Goal: Task Accomplishment & Management: Use online tool/utility

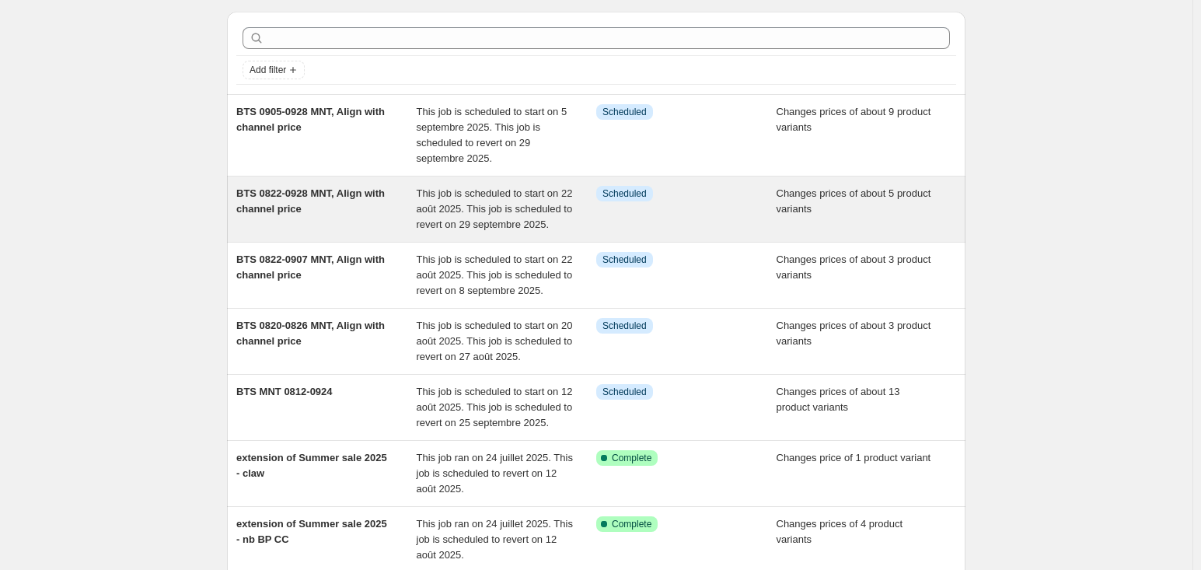
scroll to position [44, 0]
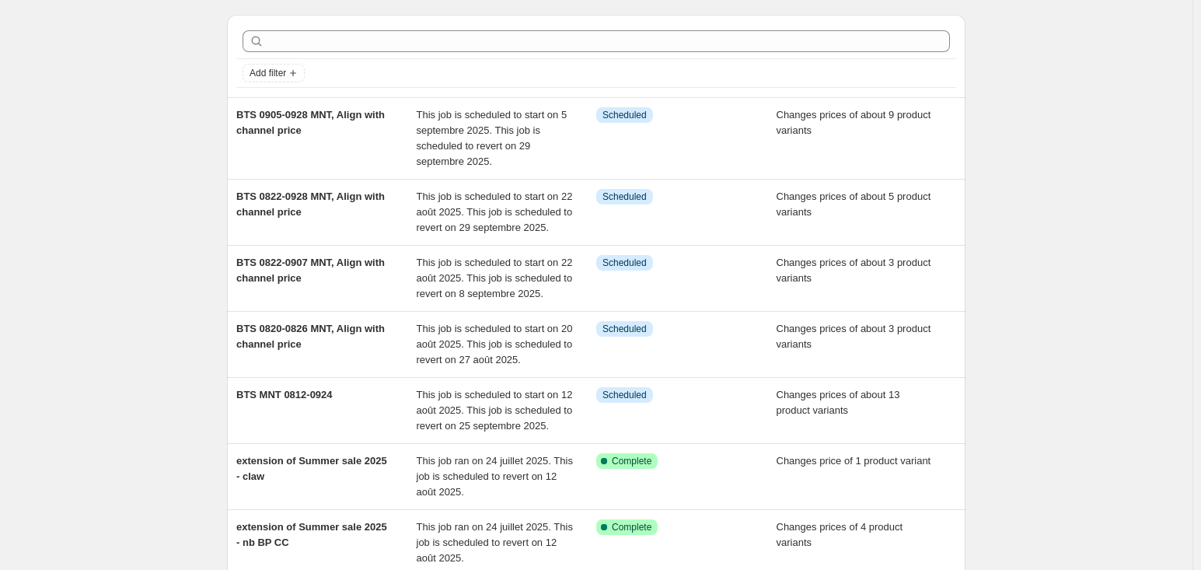
drag, startPoint x: 520, startPoint y: 200, endPoint x: 145, endPoint y: 197, distance: 375.4
click at [144, 197] on div "NA Bulk Price Editor. This page is ready NA Bulk Price Editor Add new price cha…" at bounding box center [596, 434] width 1192 height 956
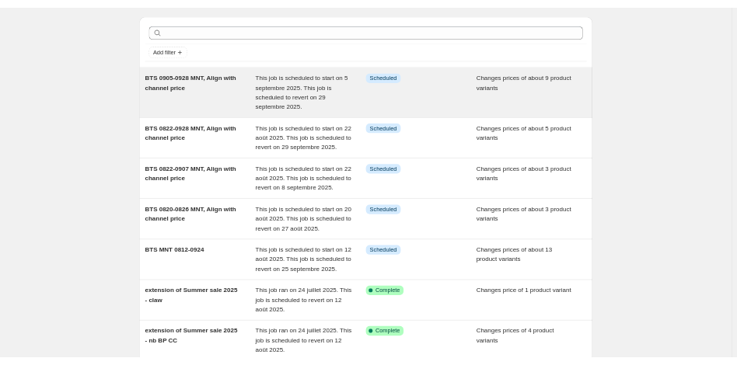
scroll to position [0, 0]
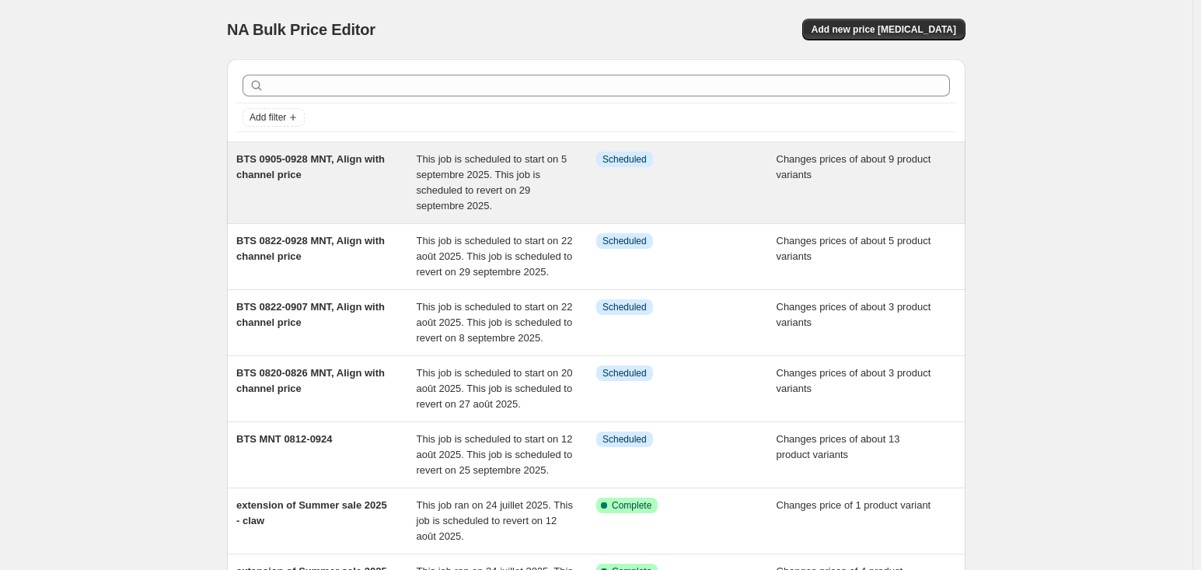
click at [354, 165] on div "BTS 0905-0928 MNT, Align with channel price" at bounding box center [326, 183] width 180 height 62
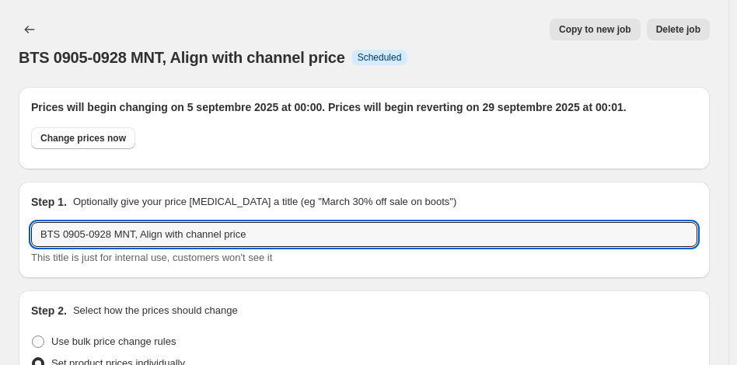
drag, startPoint x: 420, startPoint y: 232, endPoint x: -82, endPoint y: 173, distance: 506.4
click at [0, 173] on html "Home Settings Plans Skip to content BTS 0905-0928 MNT, Align with channel price…" at bounding box center [368, 182] width 737 height 365
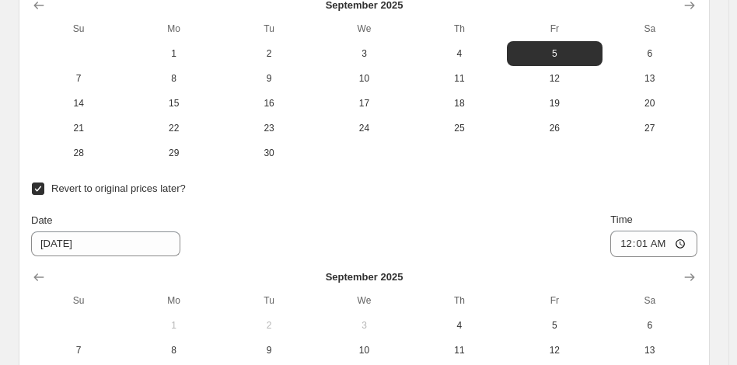
scroll to position [1912, 0]
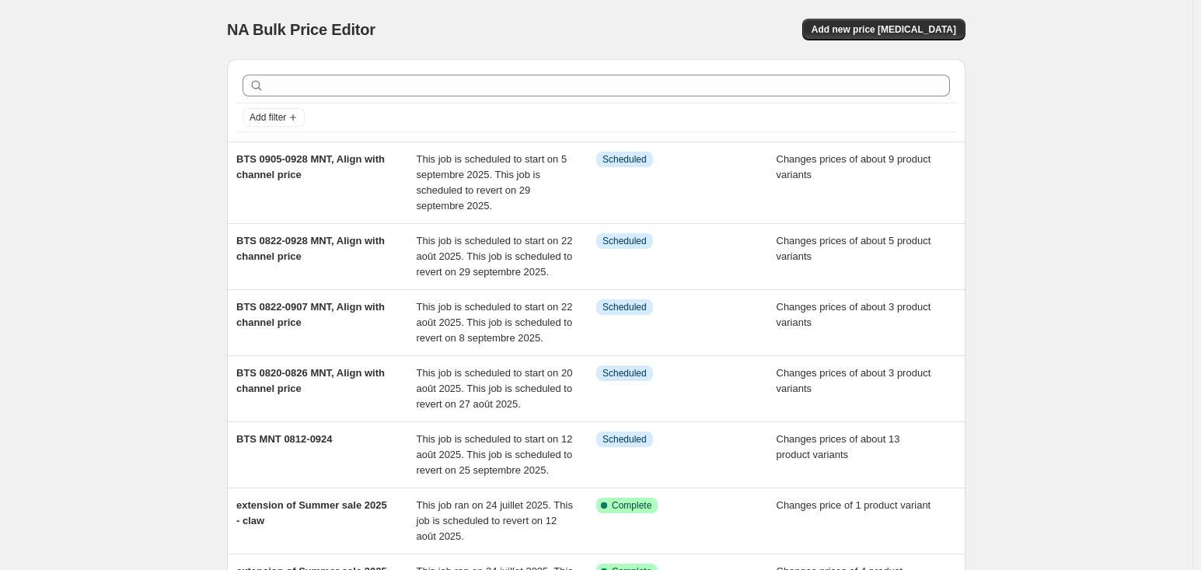
click at [908, 41] on div "NA Bulk Price Editor. This page is ready NA Bulk Price Editor Add new price [ME…" at bounding box center [596, 29] width 738 height 59
click at [947, 23] on span "Add new price [MEDICAL_DATA]" at bounding box center [883, 29] width 145 height 12
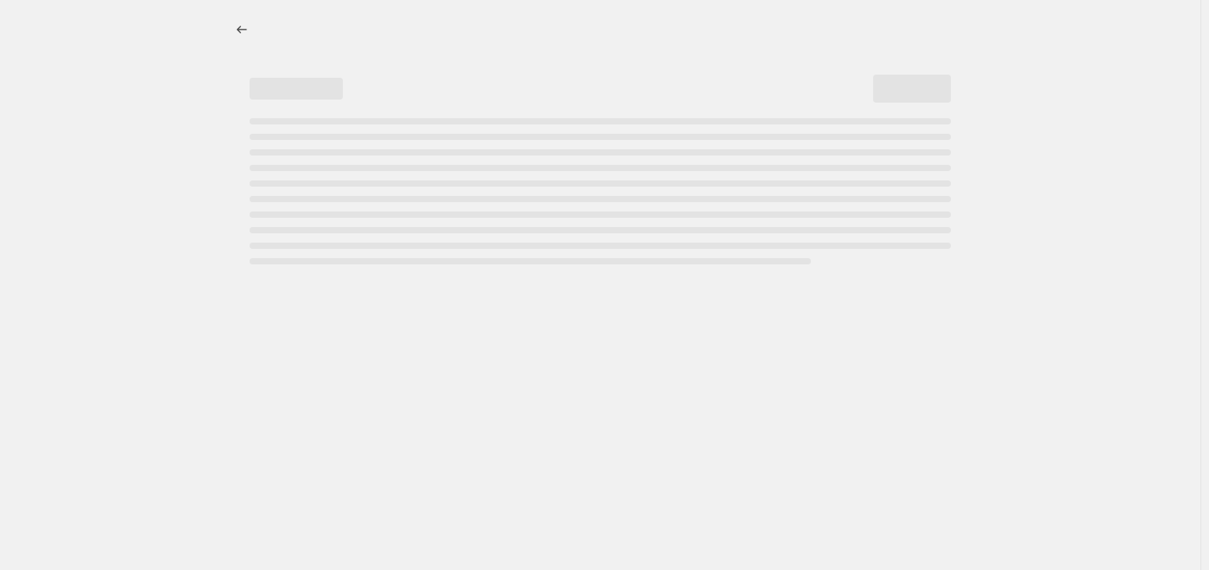
select select "percentage"
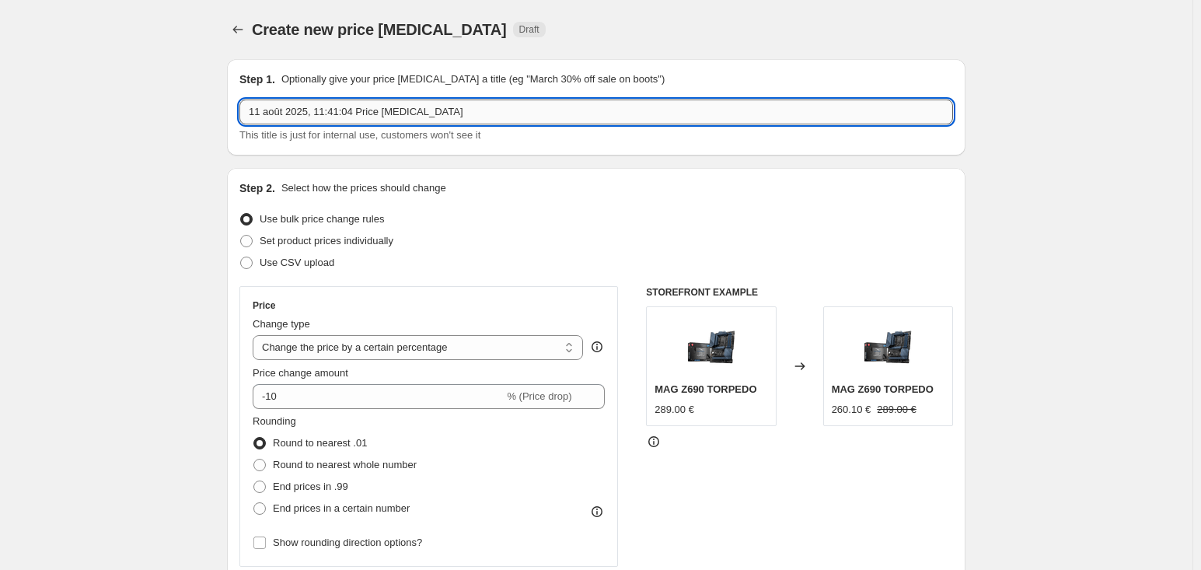
click at [424, 108] on input "11 août 2025, 11:41:04 Price [MEDICAL_DATA]" at bounding box center [596, 111] width 714 height 25
drag, startPoint x: 485, startPoint y: 113, endPoint x: 16, endPoint y: 103, distance: 468.8
paste input "BTS 0905-0928 MNT, Align with channel price"
click at [340, 107] on input "BTS 0905-0928 MNT, Align with channel price" at bounding box center [596, 111] width 714 height 25
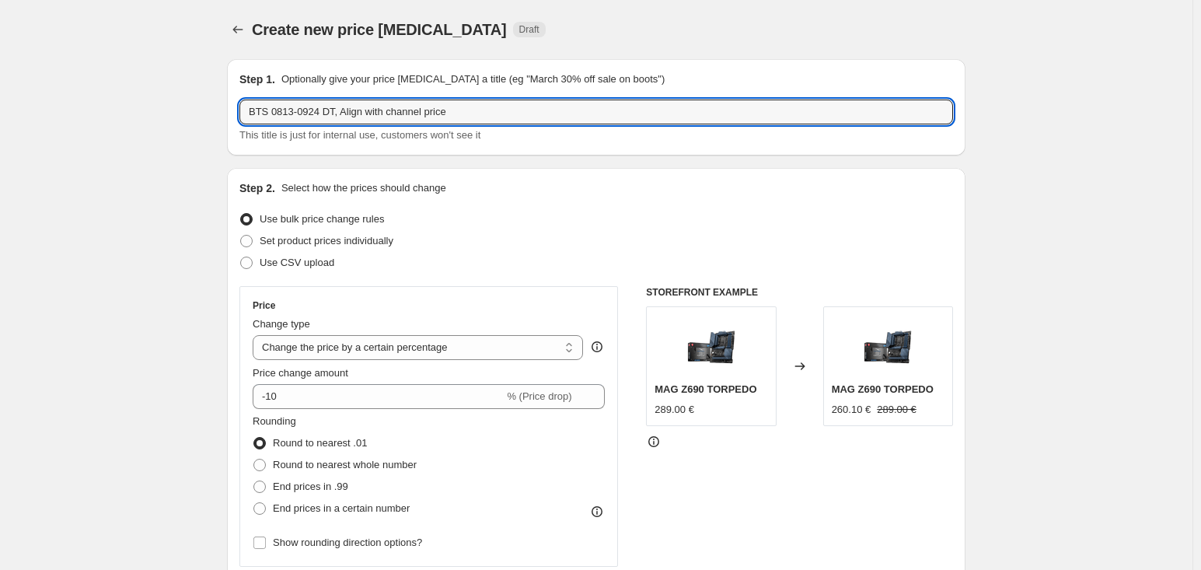
type input "BTS 0813-0924 DT, Align with channel price"
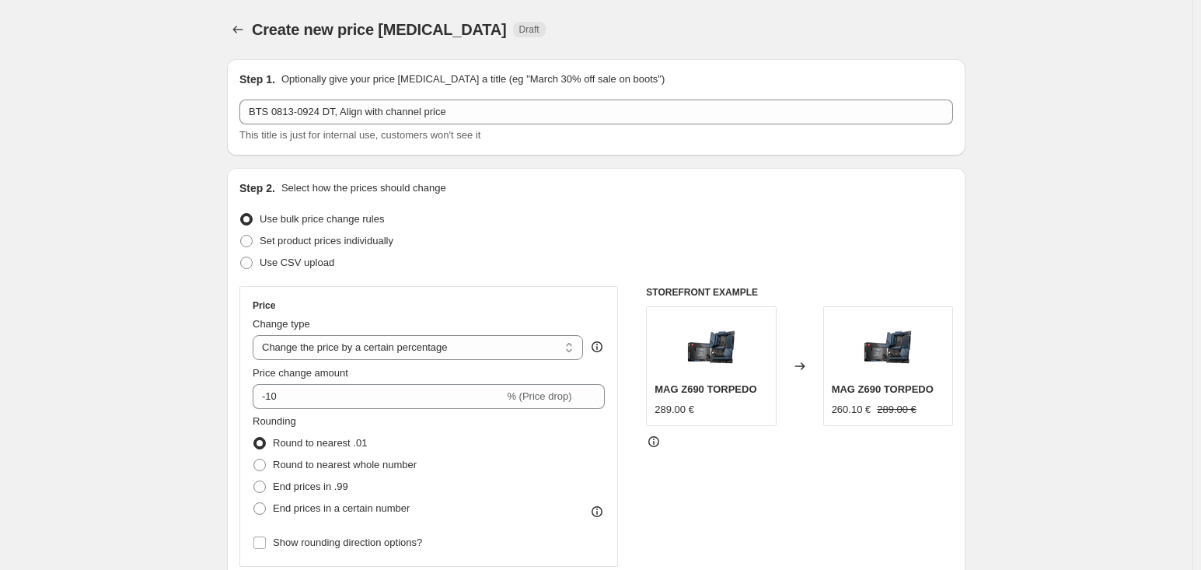
click at [354, 239] on span "Set product prices individually" at bounding box center [327, 241] width 134 height 12
click at [241, 236] on input "Set product prices individually" at bounding box center [240, 235] width 1 height 1
radio input "true"
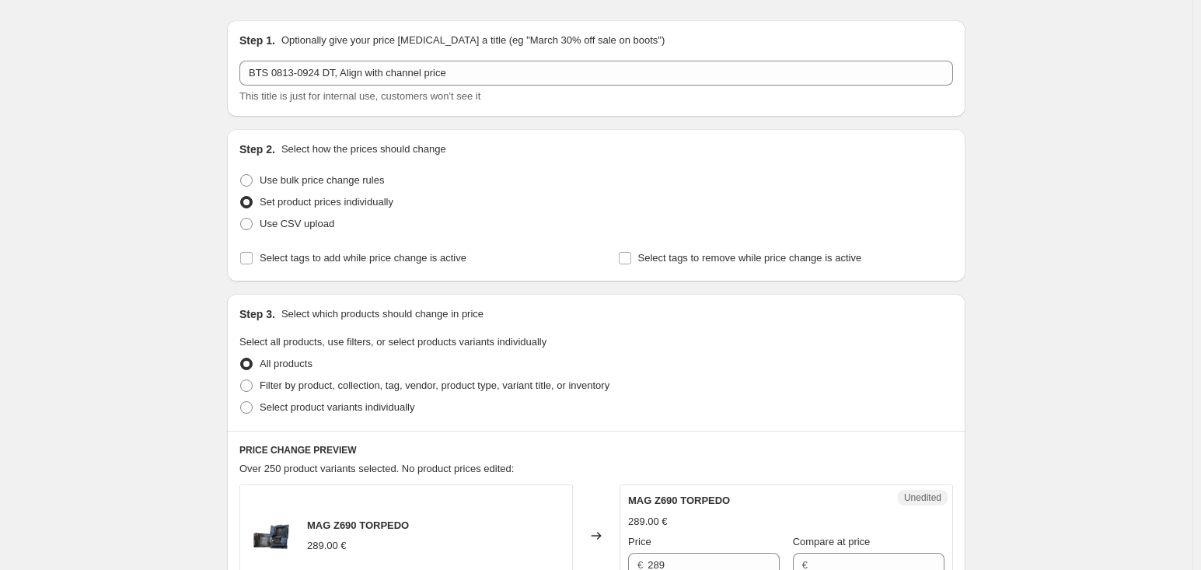
scroll to position [77, 0]
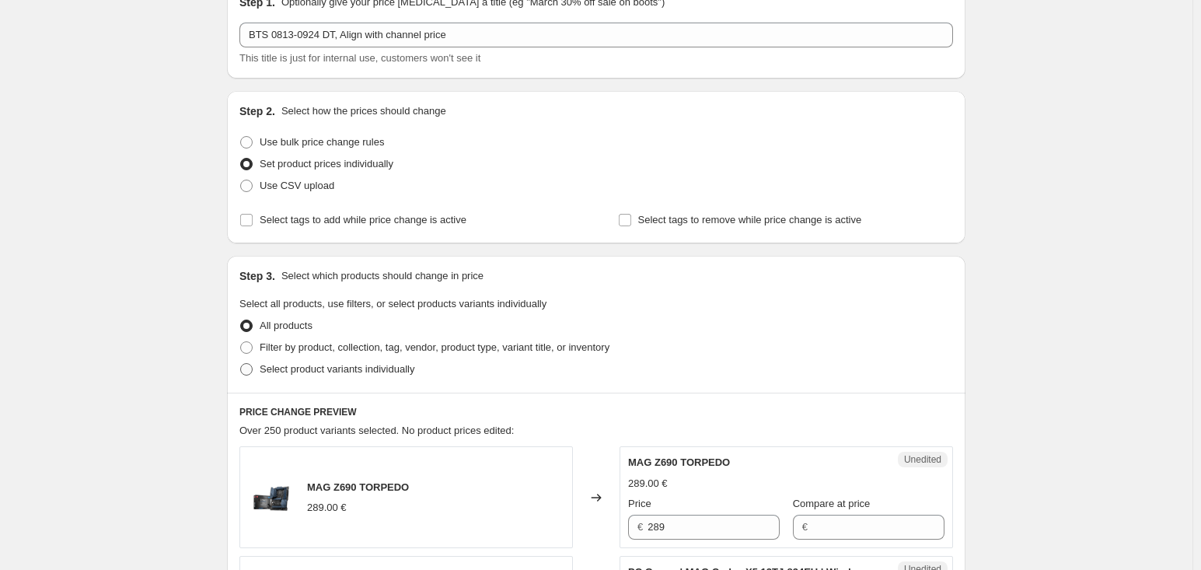
click at [369, 365] on span "Select product variants individually" at bounding box center [337, 369] width 155 height 12
click at [241, 364] on input "Select product variants individually" at bounding box center [240, 363] width 1 height 1
radio input "true"
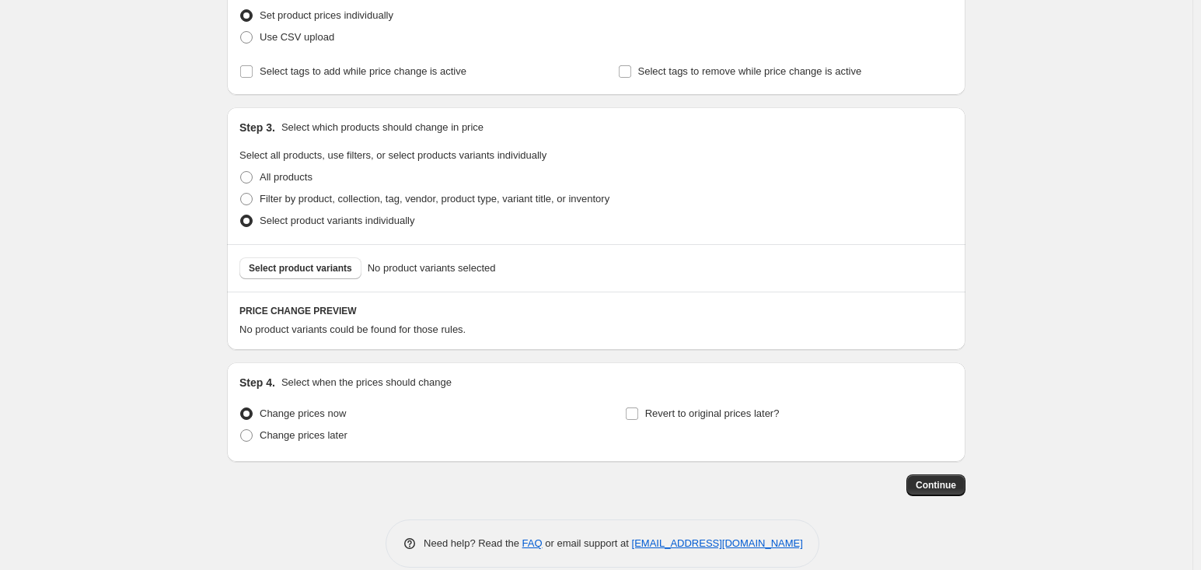
scroll to position [233, 0]
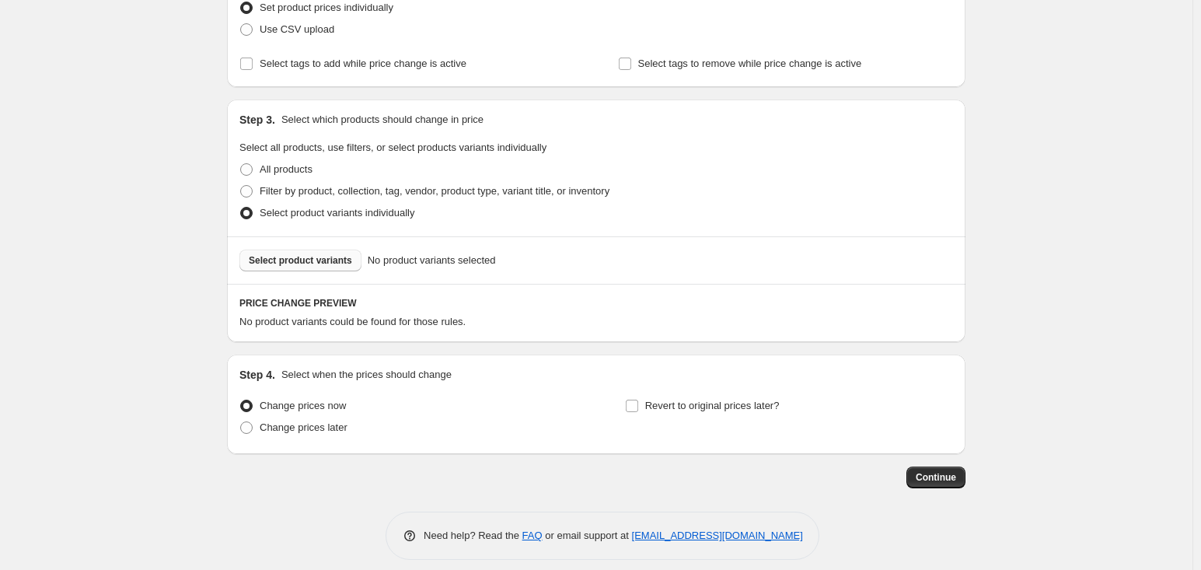
click at [344, 257] on span "Select product variants" at bounding box center [300, 260] width 103 height 12
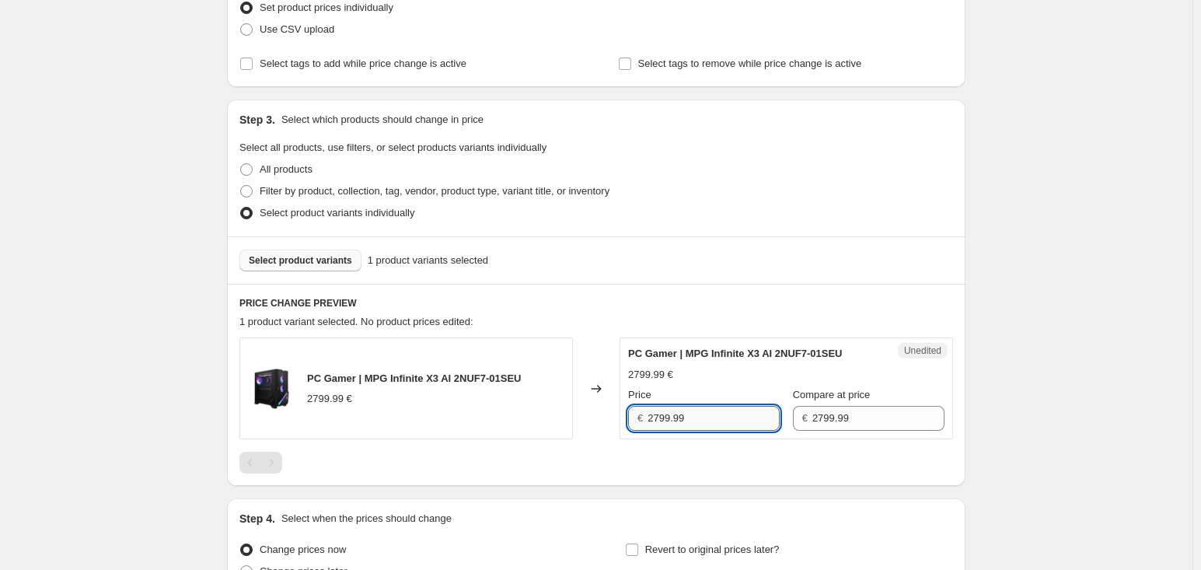
click at [711, 424] on input "2799.99" at bounding box center [713, 418] width 132 height 25
drag, startPoint x: 741, startPoint y: 422, endPoint x: 648, endPoint y: 409, distance: 93.4
click at [648, 409] on div "€ 2799.99" at bounding box center [704, 418] width 152 height 25
type input "2399.99"
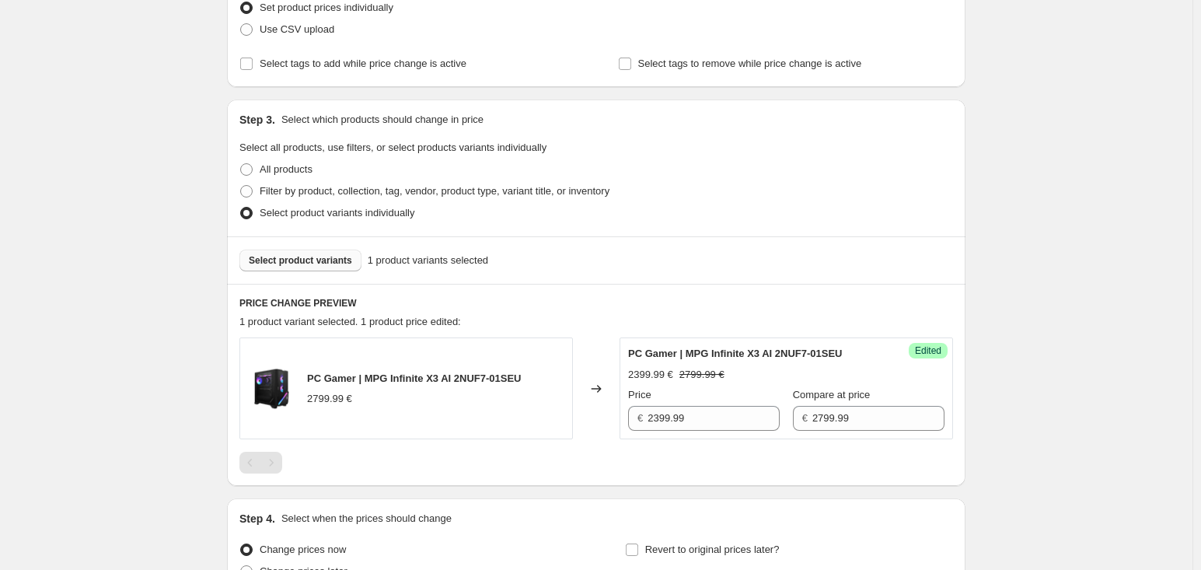
click at [1017, 245] on div "Create new price [MEDICAL_DATA]. This page is ready Create new price [MEDICAL_D…" at bounding box center [596, 247] width 1192 height 960
click at [302, 256] on span "Select product variants" at bounding box center [300, 260] width 103 height 12
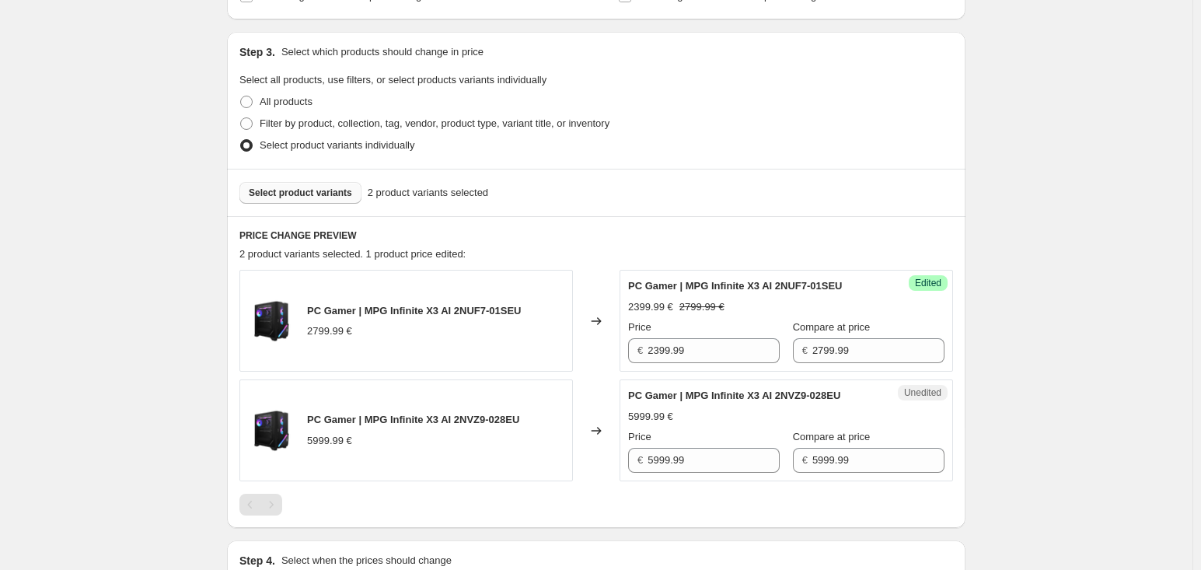
scroll to position [388, 0]
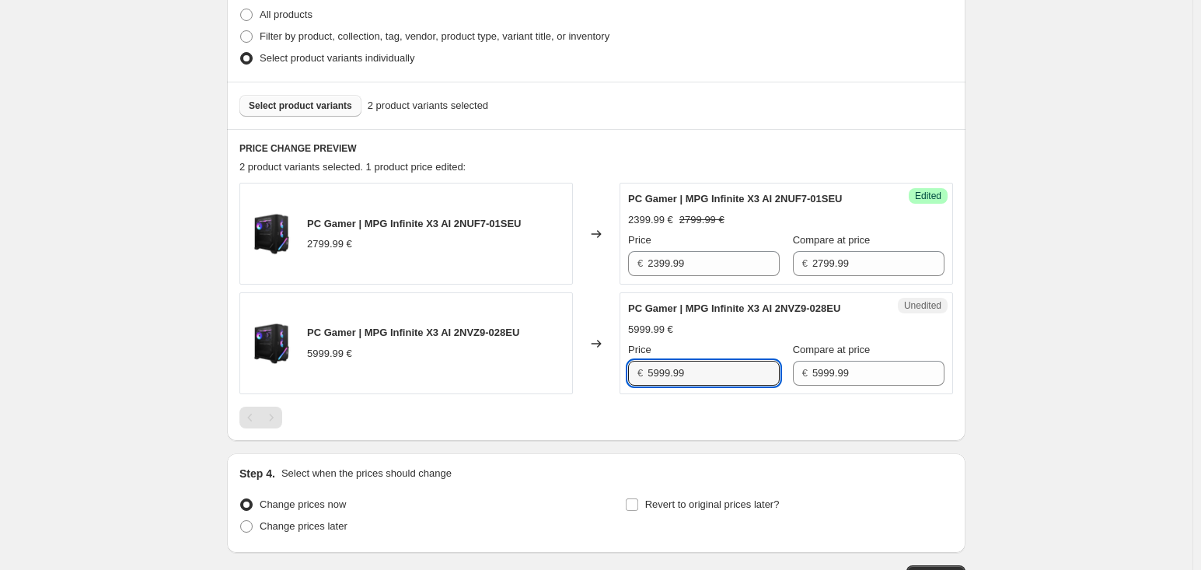
drag, startPoint x: 703, startPoint y: 365, endPoint x: 649, endPoint y: 368, distance: 53.7
click at [649, 368] on div "€ 5999.99" at bounding box center [704, 373] width 152 height 25
type input "5599.99"
click at [662, 410] on div at bounding box center [596, 418] width 714 height 22
click at [314, 110] on button "Select product variants" at bounding box center [300, 106] width 122 height 22
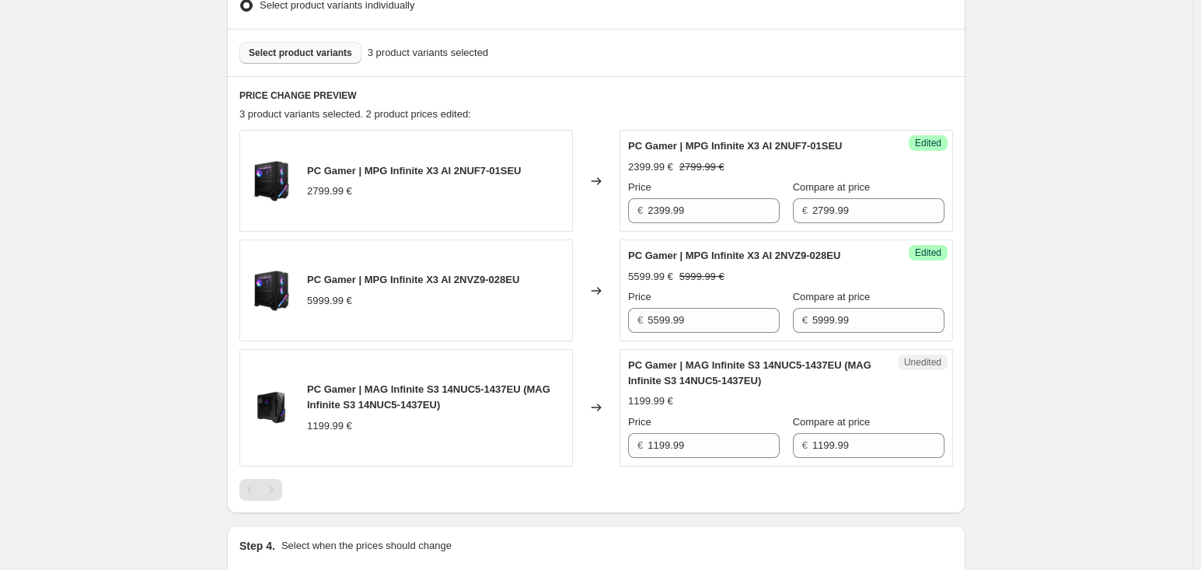
scroll to position [466, 0]
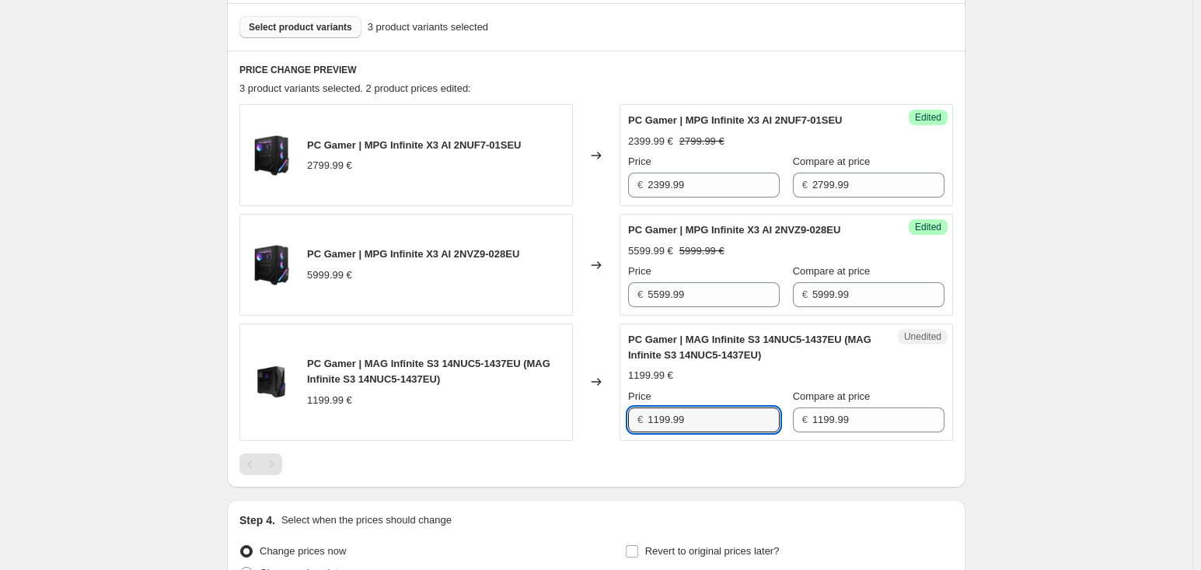
drag, startPoint x: 699, startPoint y: 424, endPoint x: 649, endPoint y: 411, distance: 51.5
click at [649, 411] on div "€ 1199.99" at bounding box center [704, 419] width 152 height 25
type input "1099.99"
click at [614, 501] on div "Step 4. Select when the prices should change Change prices now Change prices la…" at bounding box center [596, 549] width 738 height 99
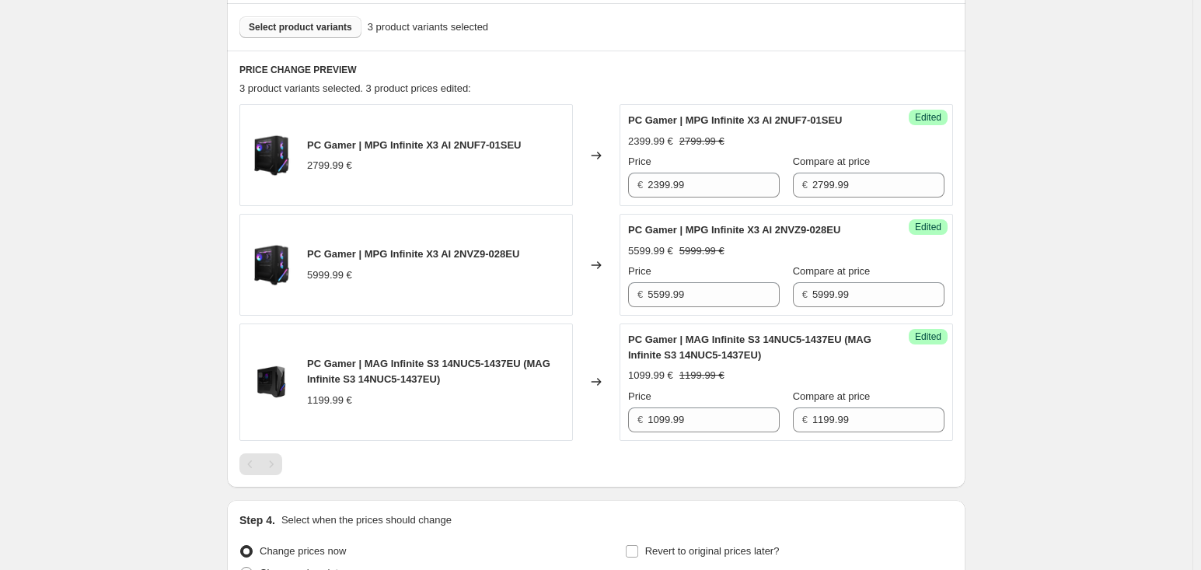
click at [351, 27] on button "Select product variants" at bounding box center [300, 27] width 122 height 22
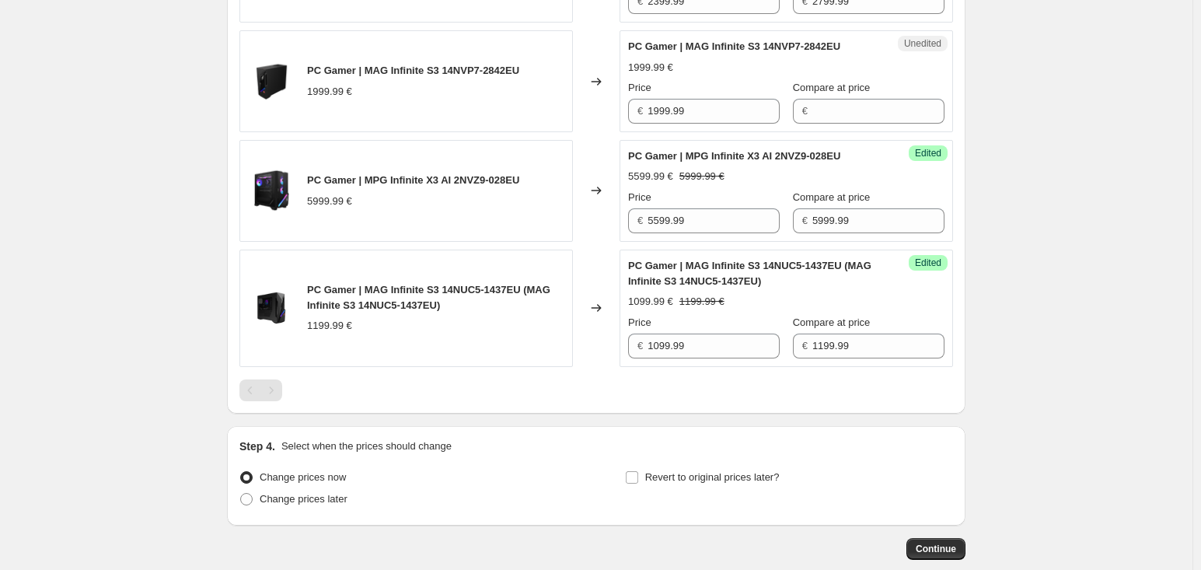
scroll to position [699, 0]
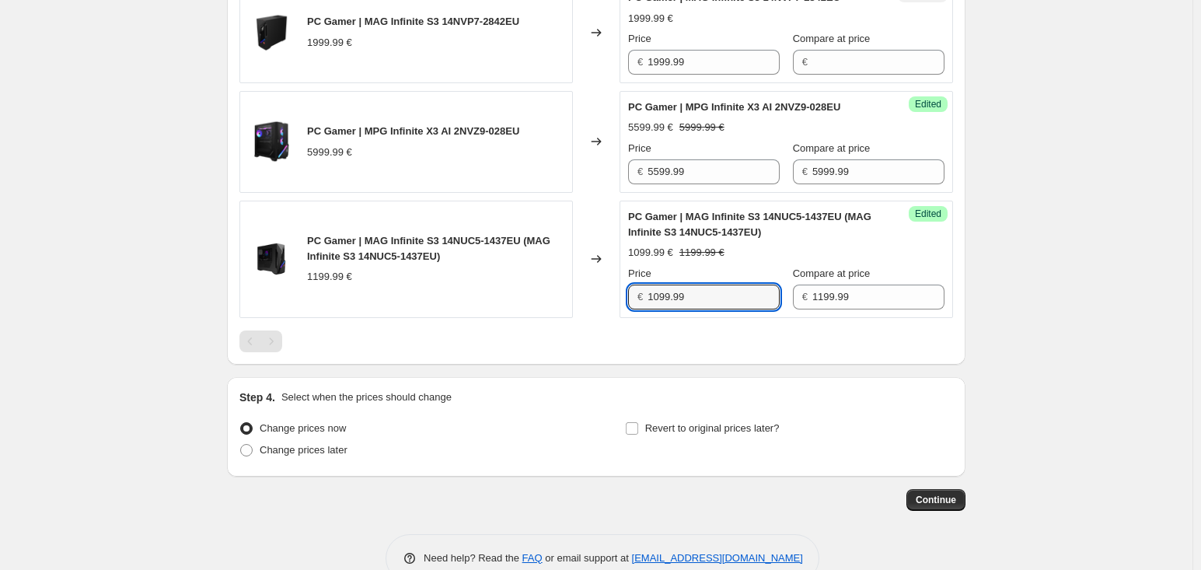
drag, startPoint x: 712, startPoint y: 285, endPoint x: 644, endPoint y: 288, distance: 67.7
click at [644, 288] on div "€ 1099.99" at bounding box center [704, 296] width 152 height 25
drag, startPoint x: 678, startPoint y: 300, endPoint x: 657, endPoint y: 299, distance: 21.0
click at [657, 299] on input "1799.99" at bounding box center [713, 296] width 132 height 25
type input "1099.99"
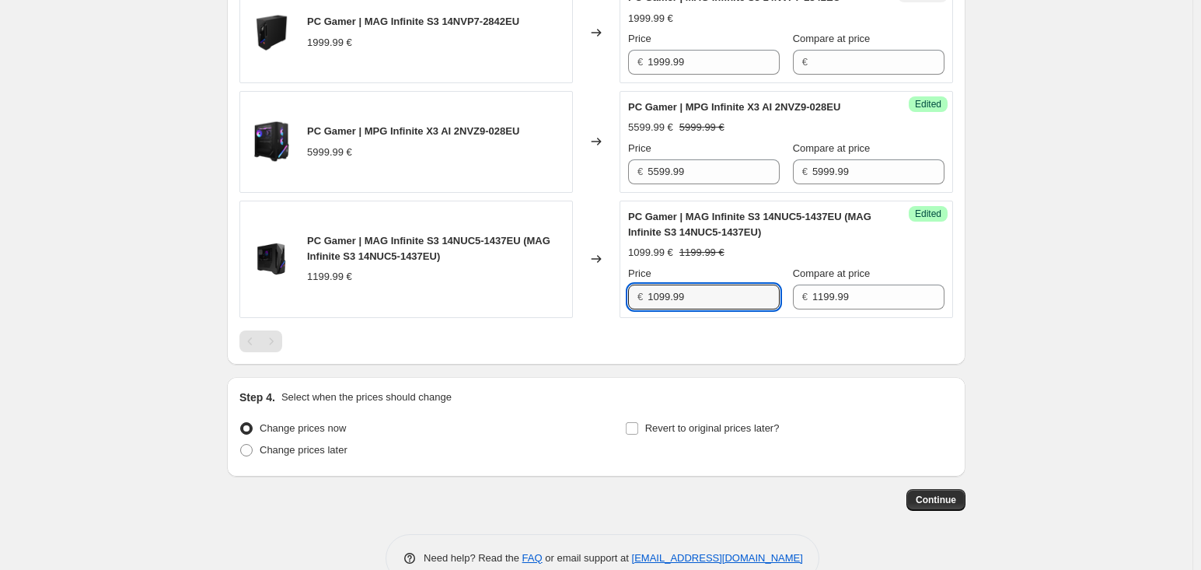
click at [670, 348] on div at bounding box center [596, 341] width 714 height 22
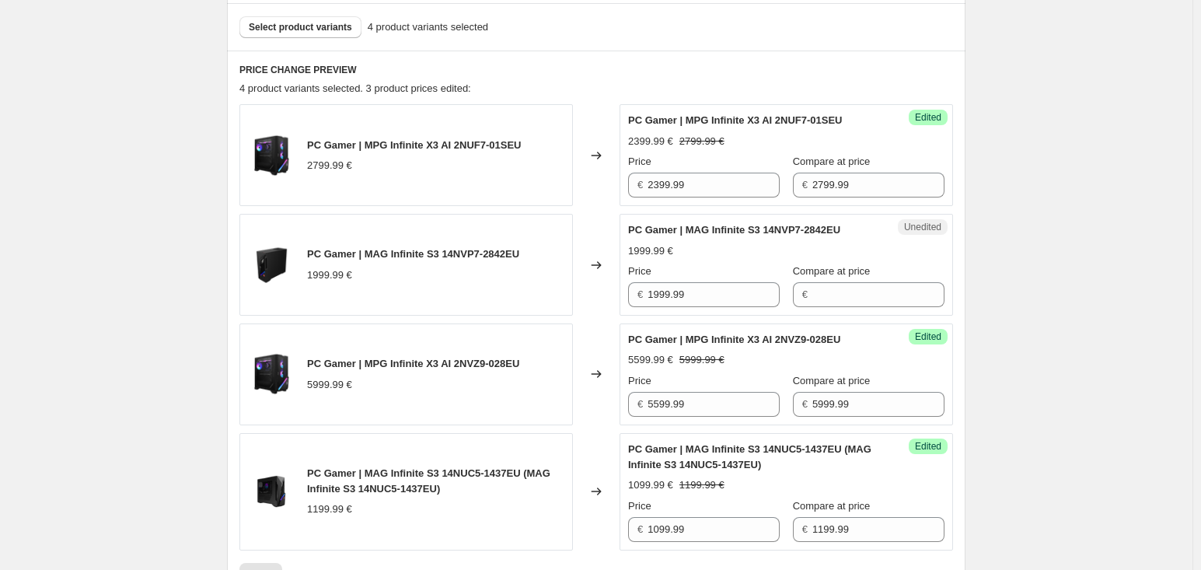
scroll to position [543, 0]
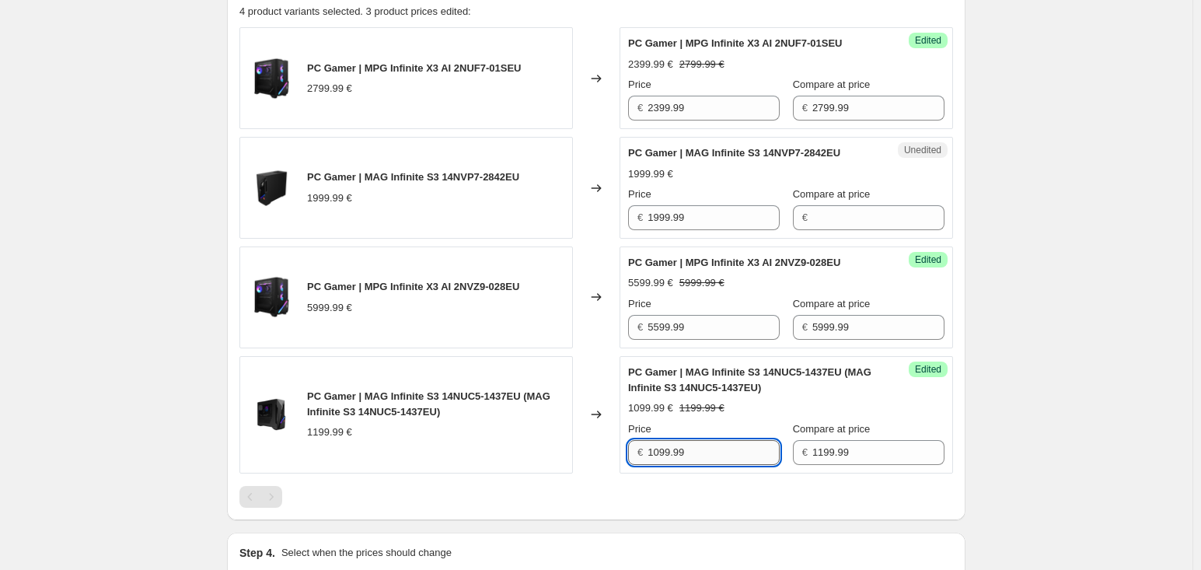
click at [743, 445] on input "1099.99" at bounding box center [713, 452] width 132 height 25
click at [690, 228] on input "1999.99" at bounding box center [713, 217] width 132 height 25
drag, startPoint x: 714, startPoint y: 218, endPoint x: 893, endPoint y: 193, distance: 180.6
click at [668, 216] on input "1999.99" at bounding box center [713, 217] width 132 height 25
type input "1799.99"
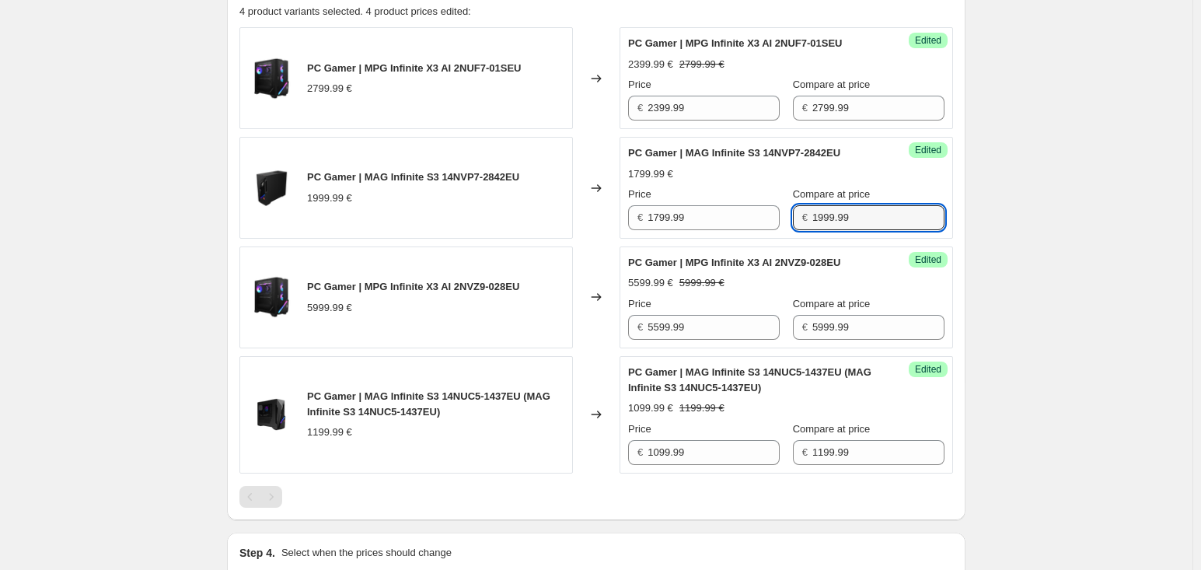
type input "1999.99"
drag, startPoint x: 902, startPoint y: 194, endPoint x: 868, endPoint y: 204, distance: 34.7
click at [868, 204] on div "Compare at price € 1999.99" at bounding box center [869, 209] width 152 height 44
click at [965, 215] on div "PRICE CHANGE PREVIEW 4 product variants selected. 4 product prices edited: PC G…" at bounding box center [596, 247] width 738 height 546
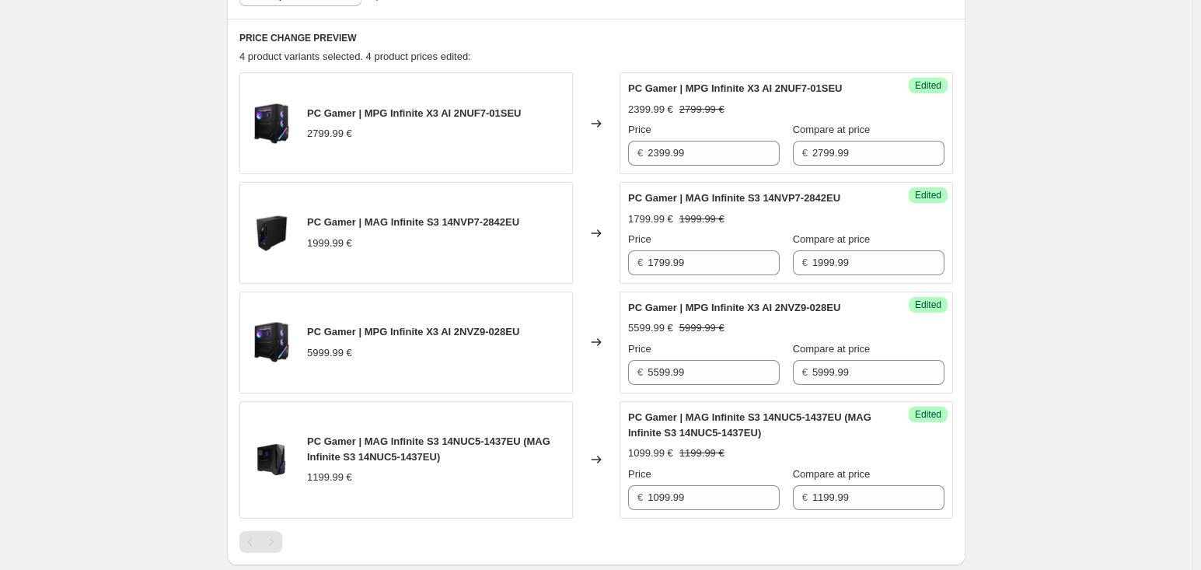
scroll to position [466, 0]
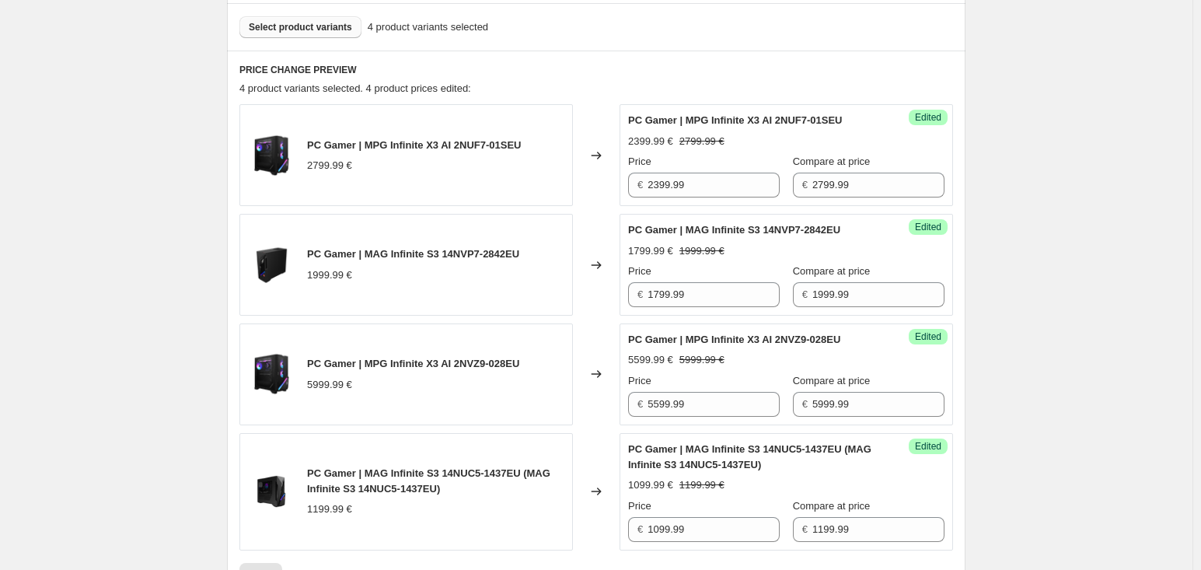
click at [327, 20] on button "Select product variants" at bounding box center [300, 27] width 122 height 22
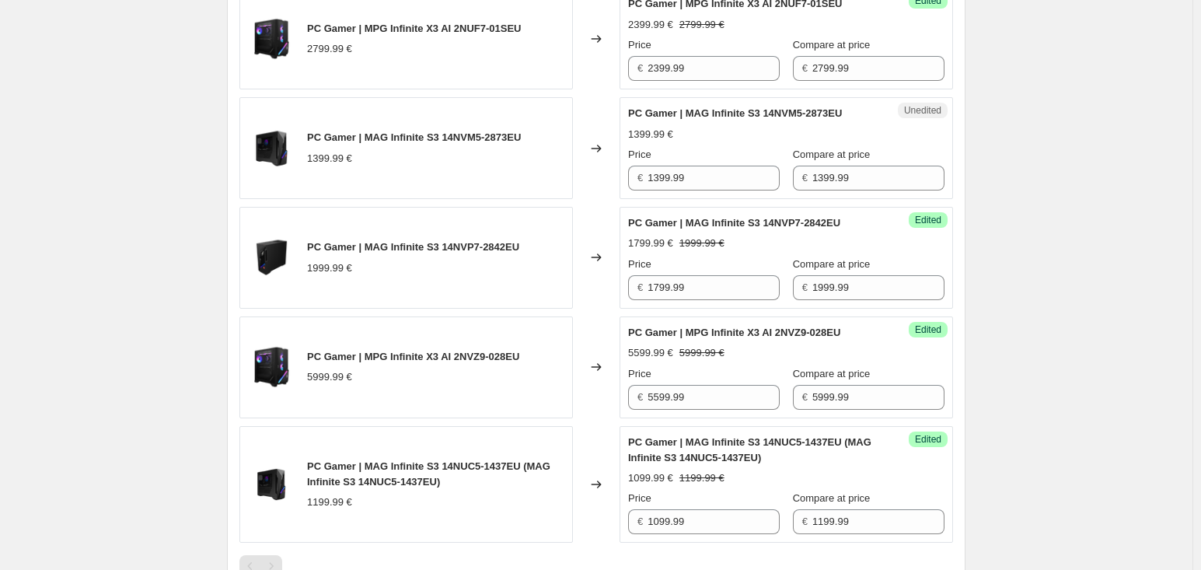
scroll to position [621, 0]
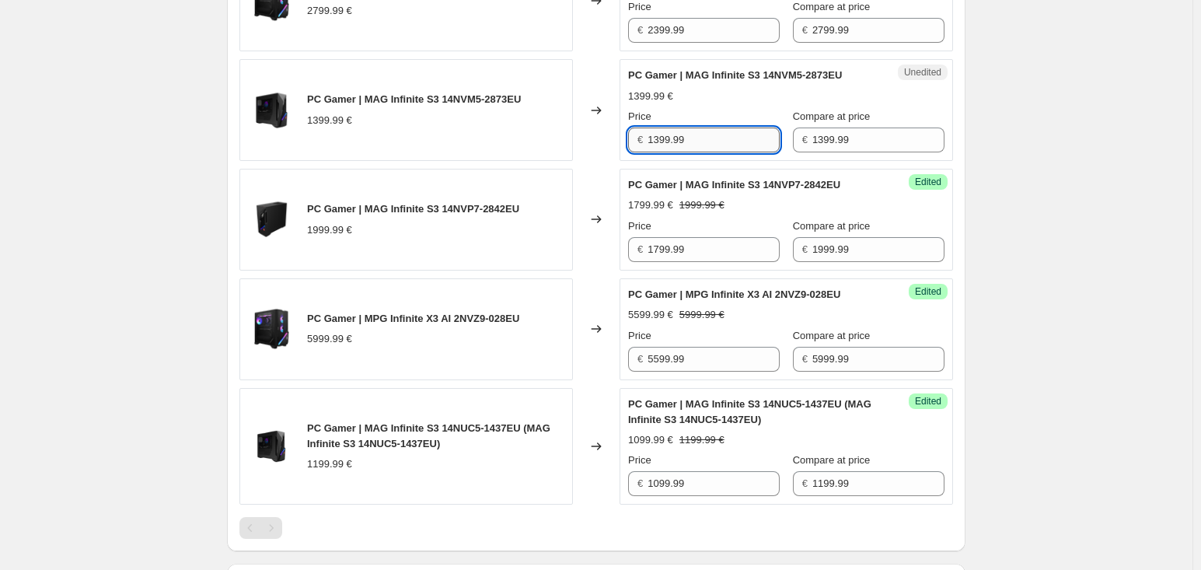
drag, startPoint x: 705, startPoint y: 135, endPoint x: 651, endPoint y: 131, distance: 54.5
click at [651, 131] on input "1399.99" at bounding box center [713, 139] width 132 height 25
click at [718, 137] on input "1399.99" at bounding box center [713, 139] width 132 height 25
drag, startPoint x: 711, startPoint y: 138, endPoint x: 655, endPoint y: 131, distance: 56.5
click at [655, 131] on input "1399.99" at bounding box center [713, 139] width 132 height 25
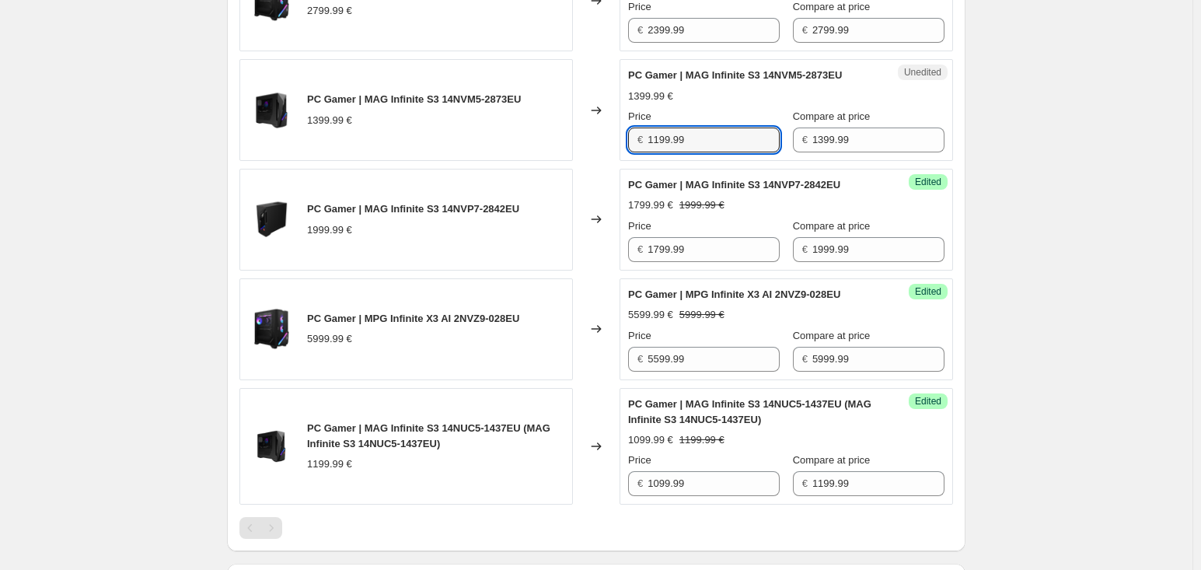
type input "1199.99"
click at [948, 92] on div "Success Edited PC Gamer | MAG Infinite S3 14NVM5-2873EU 1199.99 € 1399.99 € Pri…" at bounding box center [785, 110] width 333 height 102
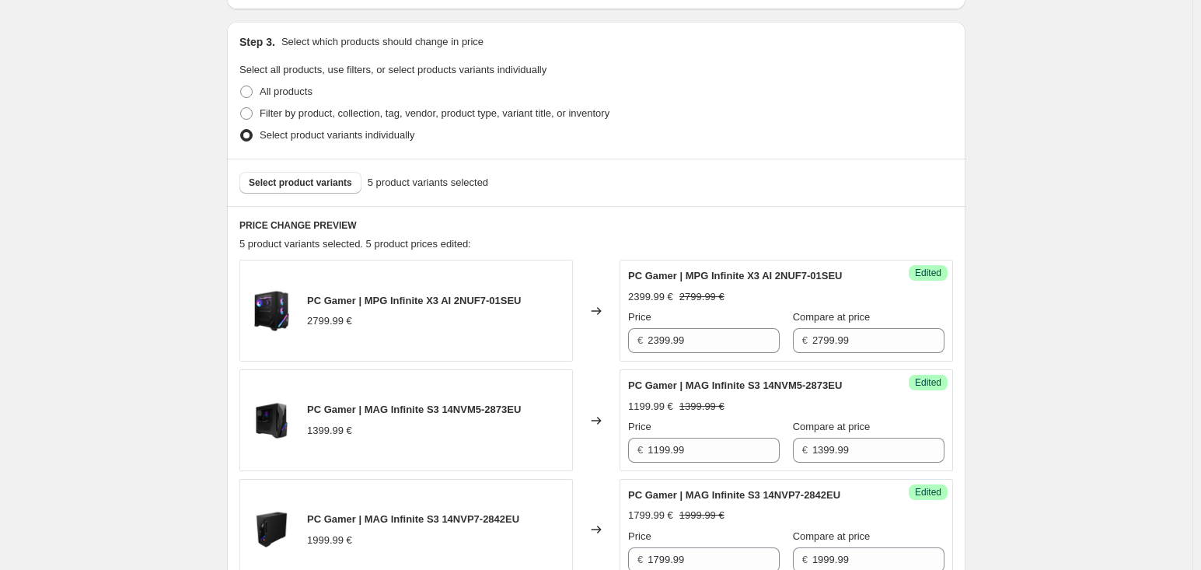
scroll to position [310, 0]
click at [323, 185] on span "Select product variants" at bounding box center [300, 183] width 103 height 12
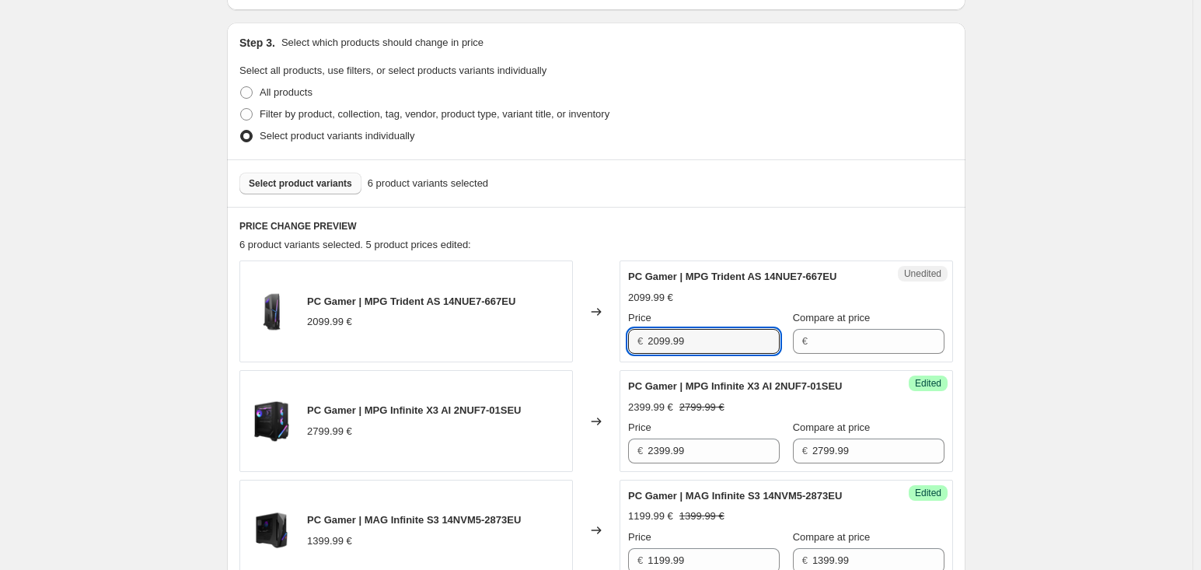
drag, startPoint x: 699, startPoint y: 347, endPoint x: 637, endPoint y: 329, distance: 64.9
click at [633, 329] on div "€ 2099.99" at bounding box center [704, 341] width 152 height 25
click at [815, 333] on input "Compare at price" at bounding box center [878, 341] width 132 height 25
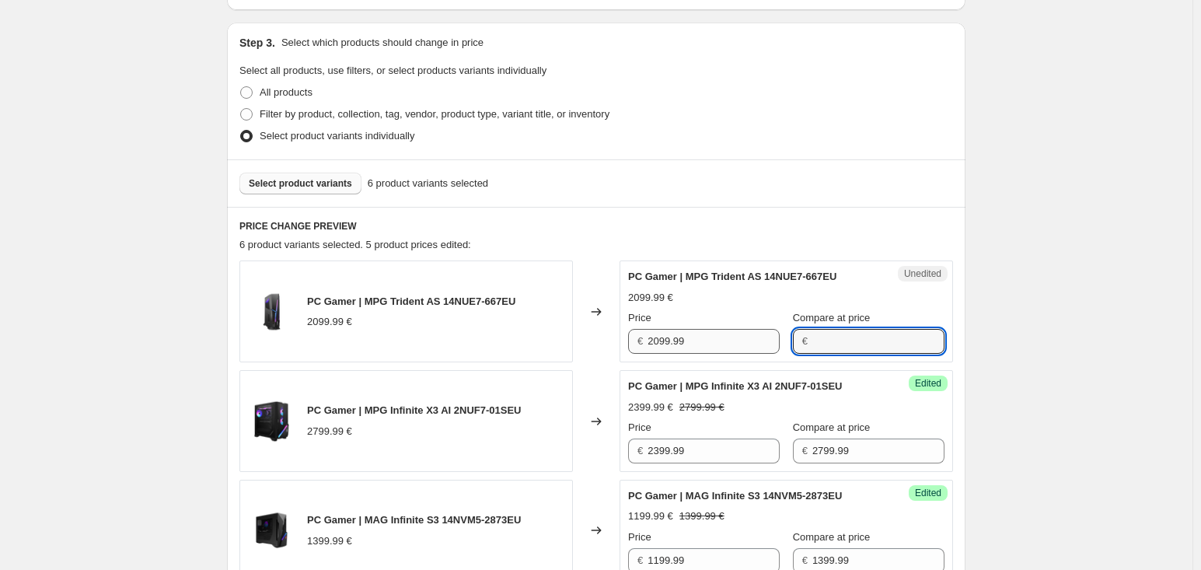
paste input "2099.99"
type input "2099.99"
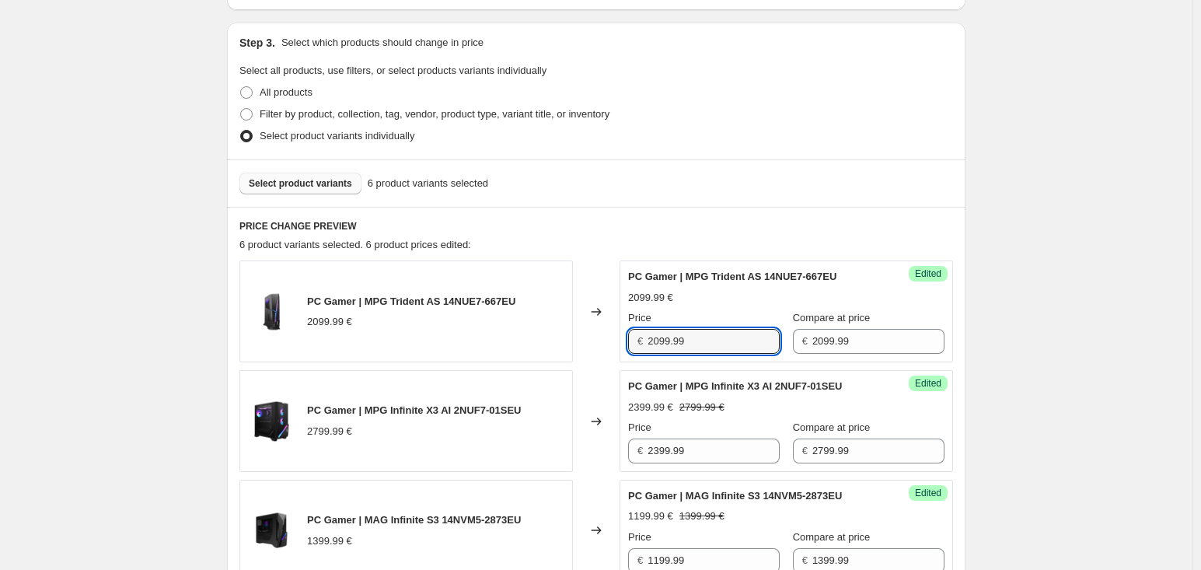
drag, startPoint x: 695, startPoint y: 327, endPoint x: 636, endPoint y: 317, distance: 59.9
click at [636, 317] on div "Price € 2099.99" at bounding box center [704, 332] width 152 height 44
type input "1599.99"
click at [594, 299] on div "Changed to" at bounding box center [596, 311] width 47 height 102
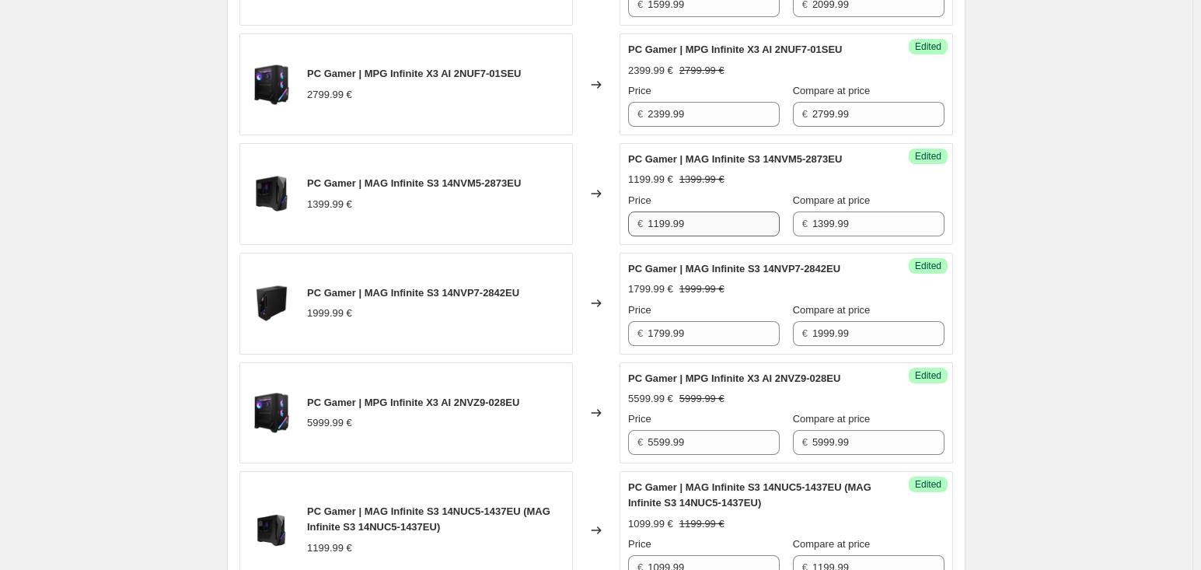
scroll to position [776, 0]
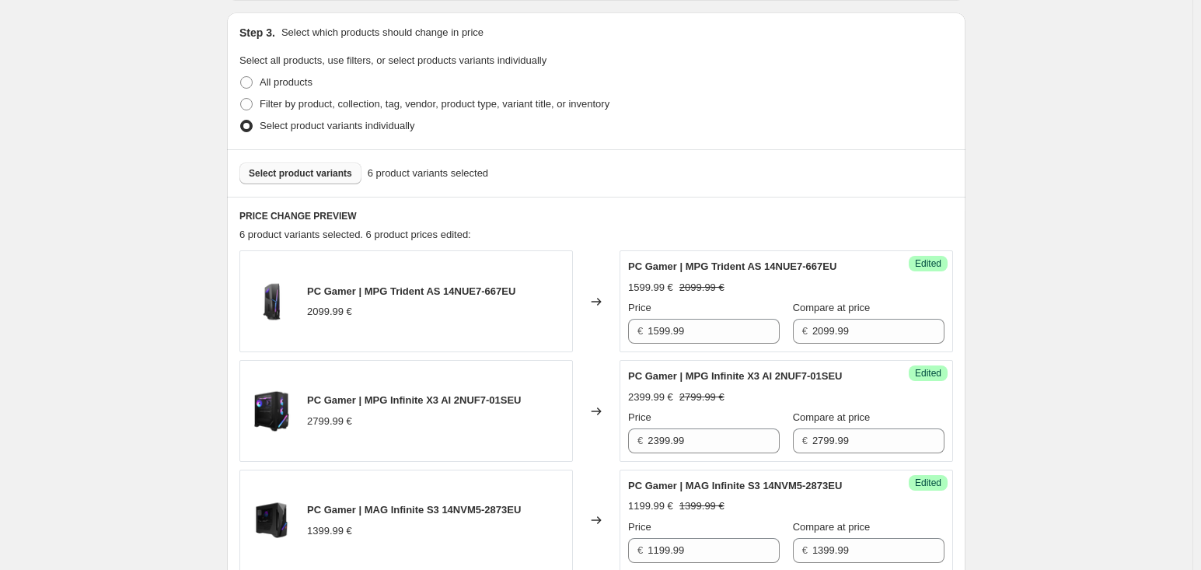
scroll to position [310, 0]
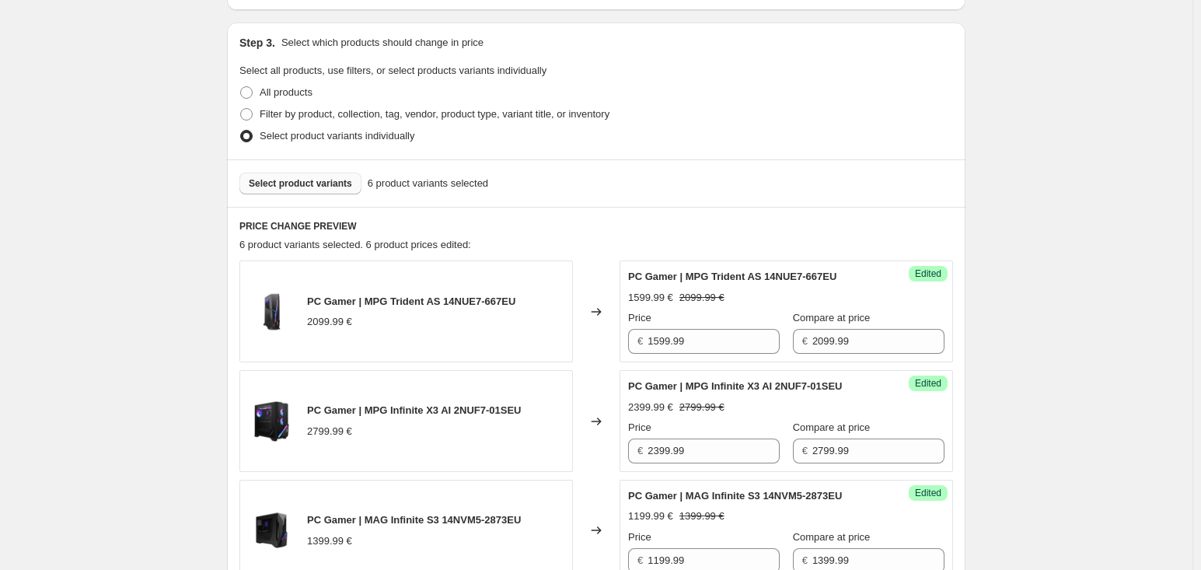
click at [323, 186] on span "Select product variants" at bounding box center [300, 183] width 103 height 12
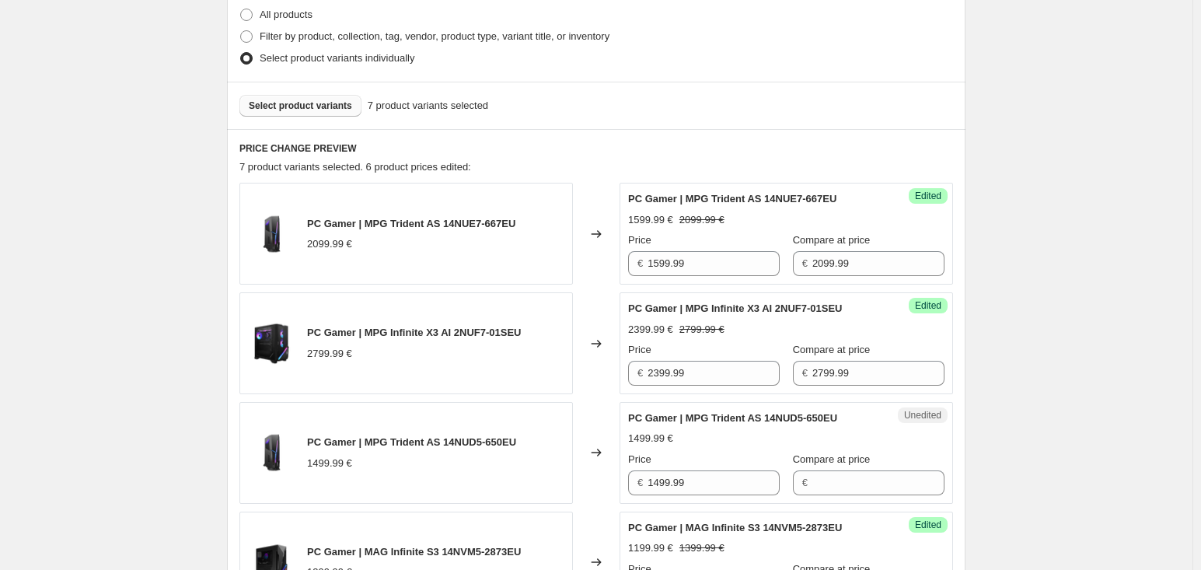
scroll to position [466, 0]
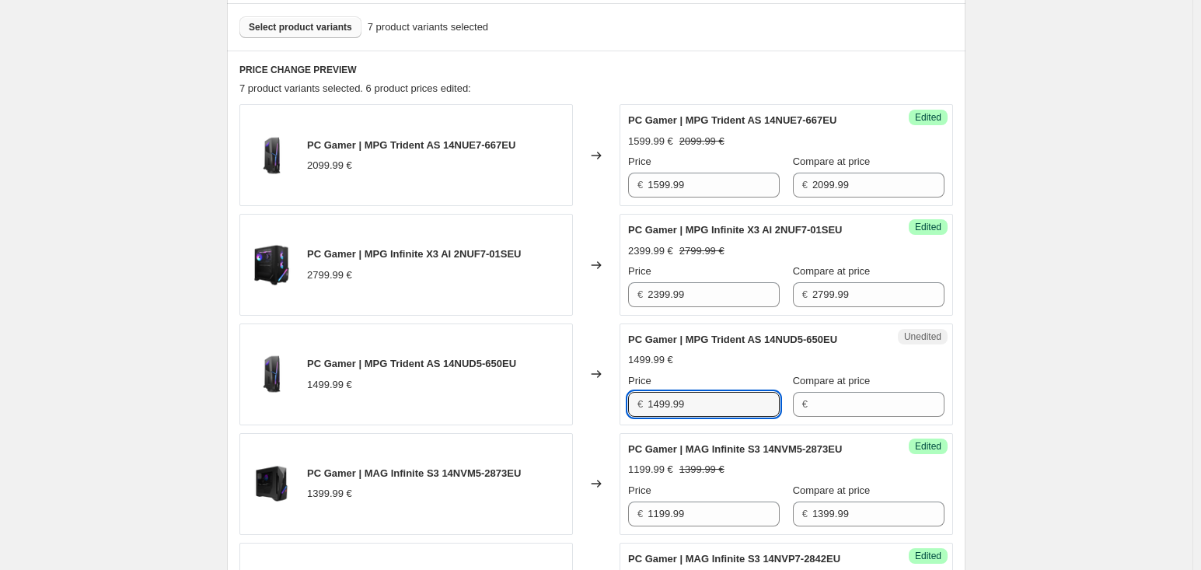
drag, startPoint x: 691, startPoint y: 393, endPoint x: 647, endPoint y: 385, distance: 45.0
click at [647, 385] on div "Price € 1499.99" at bounding box center [704, 395] width 152 height 44
type input "1499.99"
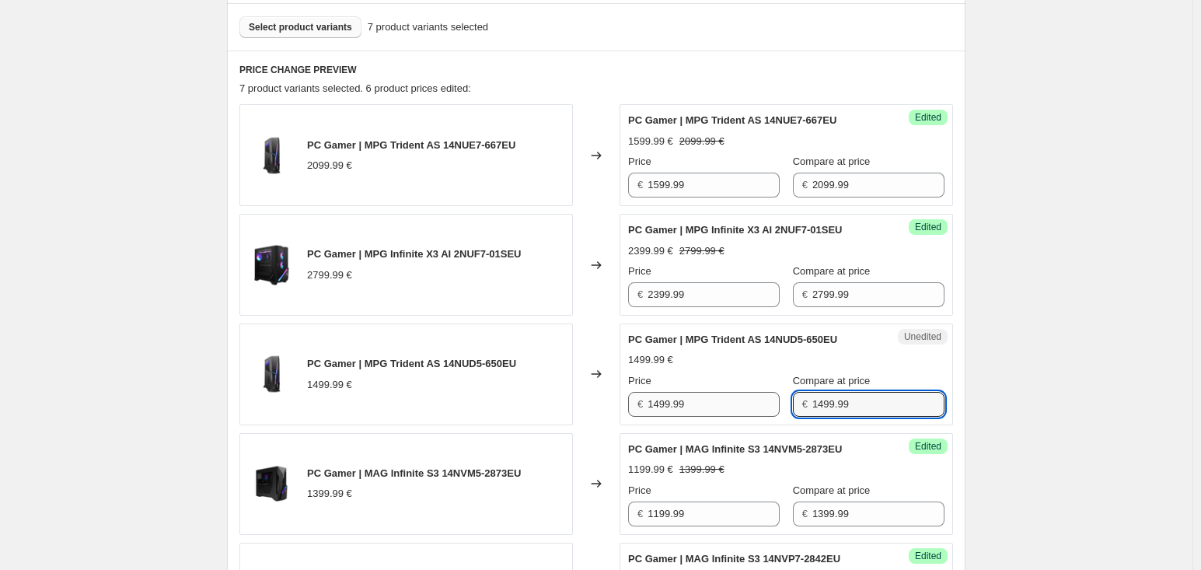
type input "1499.99"
click at [738, 403] on input "1499.99" at bounding box center [713, 404] width 132 height 25
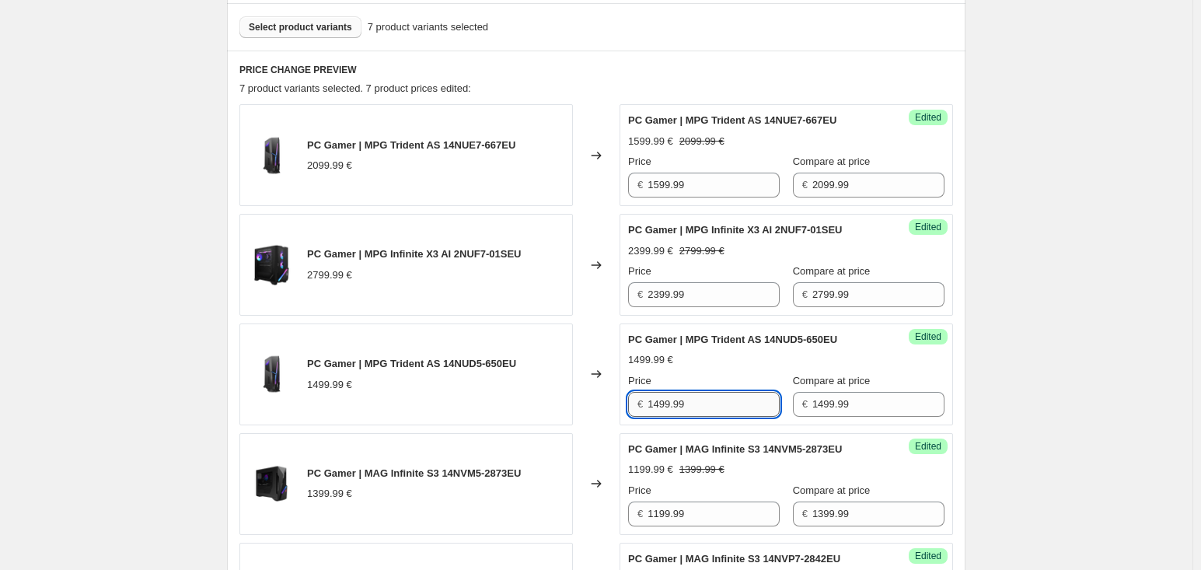
drag, startPoint x: 724, startPoint y: 399, endPoint x: 651, endPoint y: 405, distance: 72.6
click at [651, 405] on input "1499.99" at bounding box center [713, 404] width 132 height 25
drag, startPoint x: 651, startPoint y: 405, endPoint x: 691, endPoint y: 406, distance: 39.6
click at [691, 406] on input "1499.99" at bounding box center [713, 404] width 132 height 25
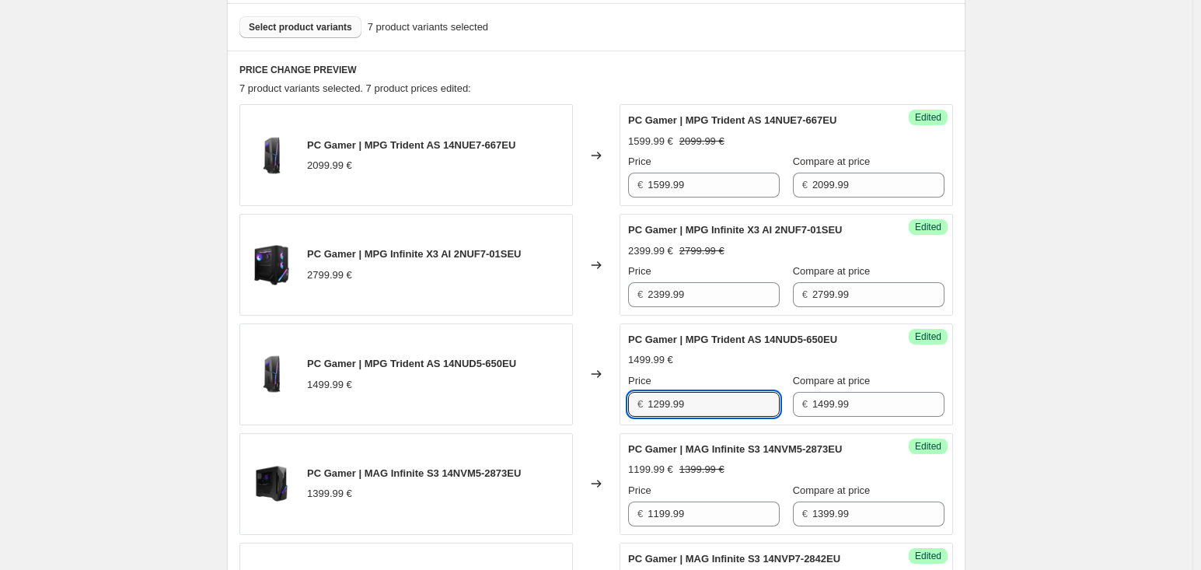
type input "1299.99"
click at [767, 347] on div "PC Gamer | MPG Trident AS 14NUD5-650EU 1499.99 € Price € 1299.99 Compare at pri…" at bounding box center [786, 374] width 316 height 85
click at [1184, 351] on div "Create new price [MEDICAL_DATA]. This page is ready Create new price [MEDICAL_D…" at bounding box center [596, 350] width 1192 height 1632
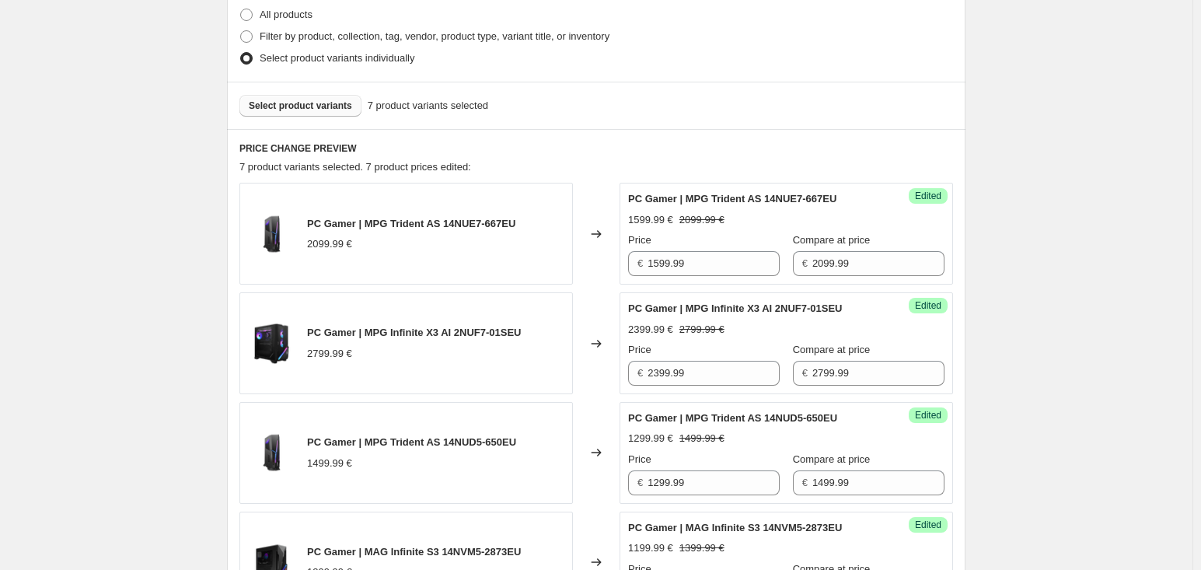
click at [343, 108] on span "Select product variants" at bounding box center [300, 105] width 103 height 12
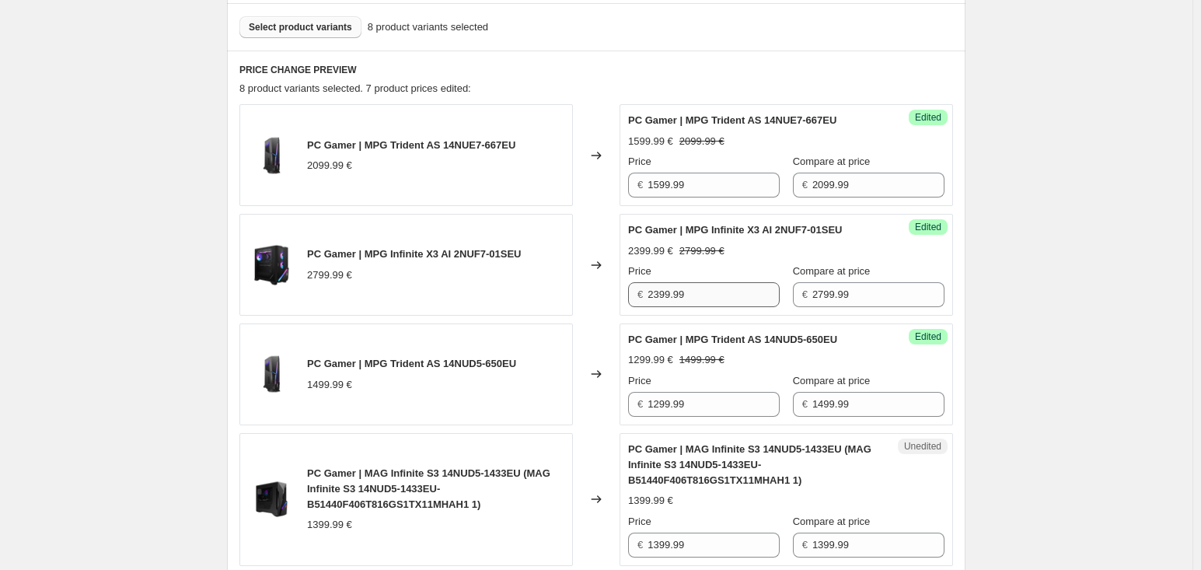
scroll to position [621, 0]
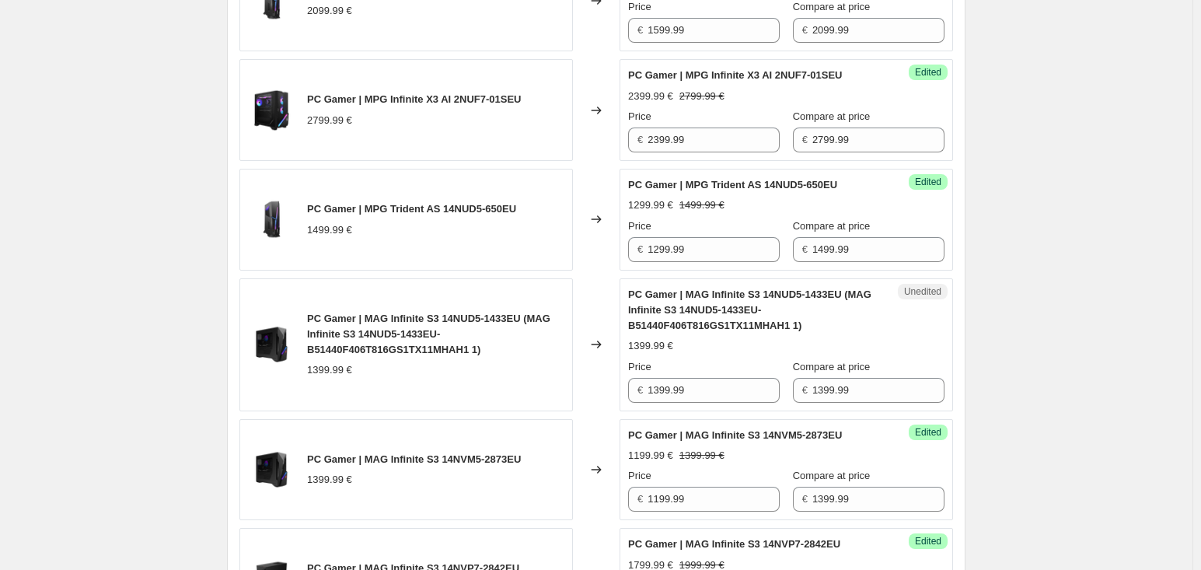
click at [690, 374] on div "Price € 1399.99" at bounding box center [704, 381] width 152 height 44
drag, startPoint x: 689, startPoint y: 389, endPoint x: 648, endPoint y: 383, distance: 41.6
click at [648, 383] on div "€ 1399.99" at bounding box center [704, 390] width 152 height 25
type input "1099.99"
click at [858, 319] on div "PC Gamer | MAG Infinite S3 14NUD5-1433EU (MAG Infinite S3 14NUD5-1433EU-B51440F…" at bounding box center [755, 310] width 254 height 47
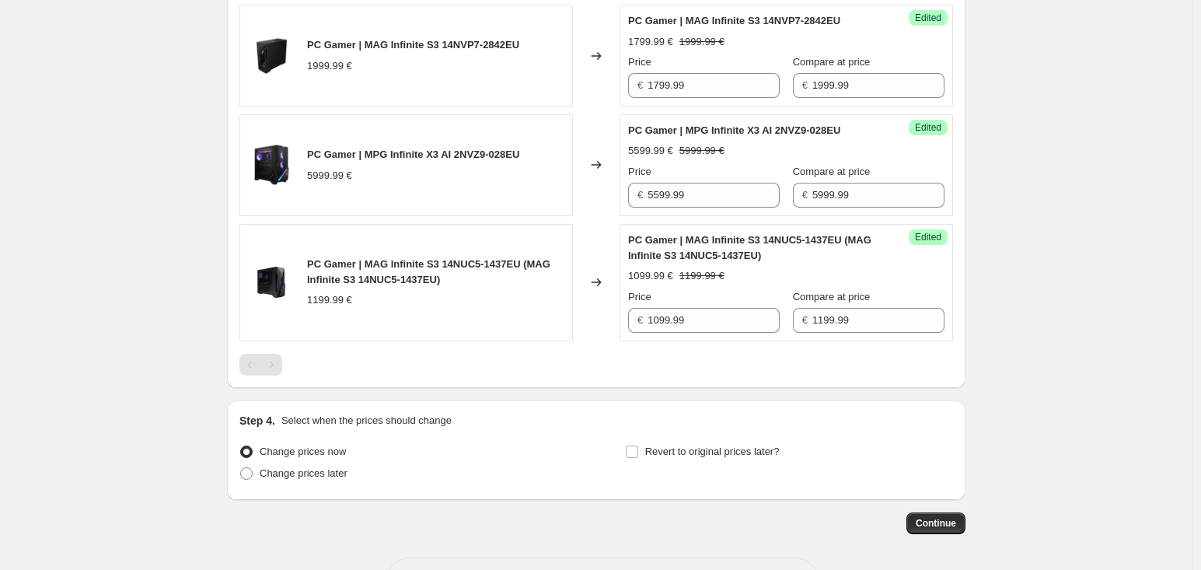
scroll to position [1201, 0]
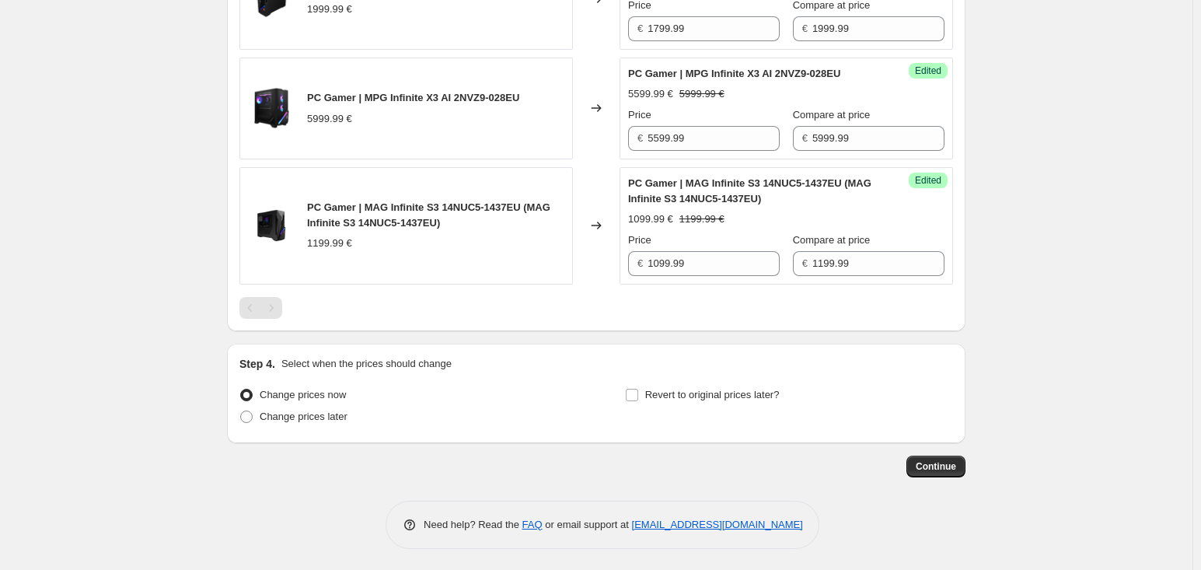
click at [355, 421] on div "Change prices later" at bounding box center [403, 417] width 328 height 22
click at [337, 418] on span "Change prices later" at bounding box center [304, 416] width 88 height 12
click at [241, 411] on input "Change prices later" at bounding box center [240, 410] width 1 height 1
radio input "true"
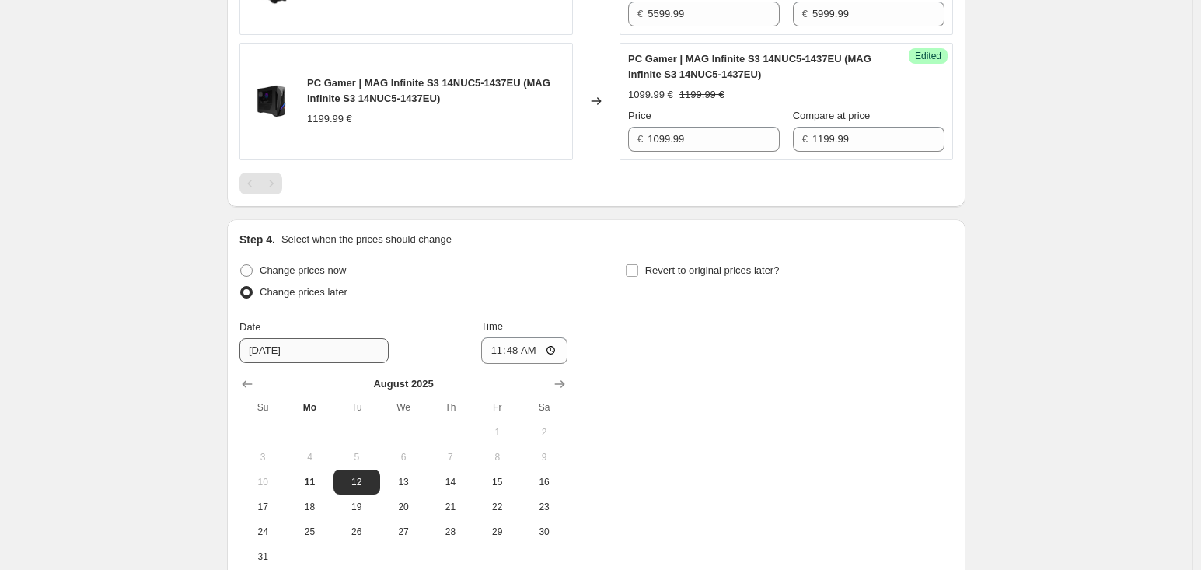
scroll to position [1356, 0]
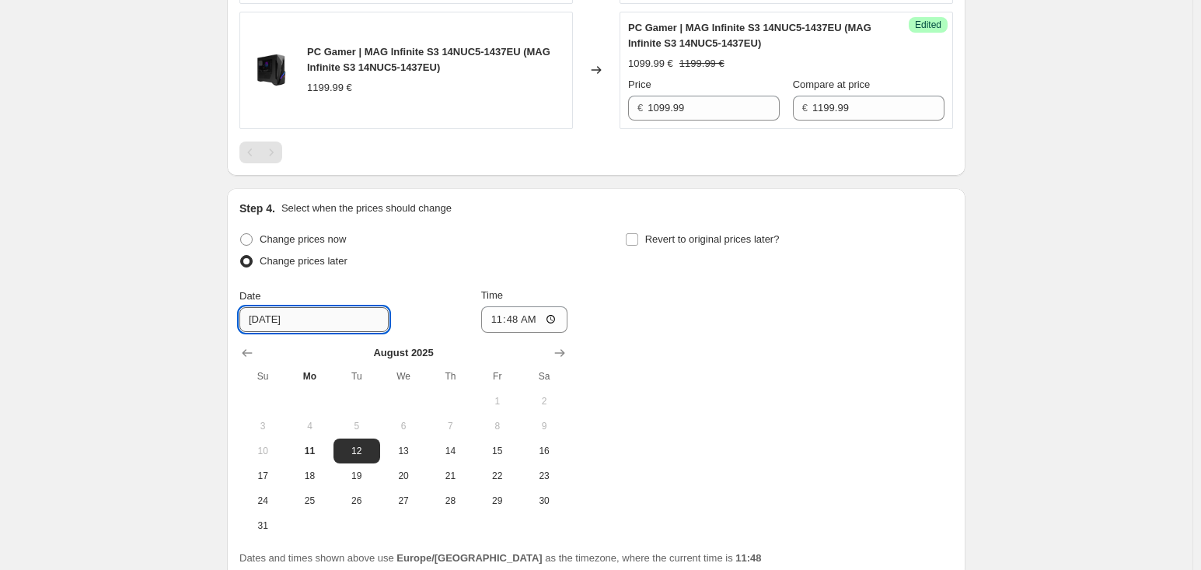
click at [268, 317] on input "[DATE]" at bounding box center [313, 319] width 149 height 25
click at [405, 458] on button "13" at bounding box center [403, 450] width 47 height 25
type input "[DATE]"
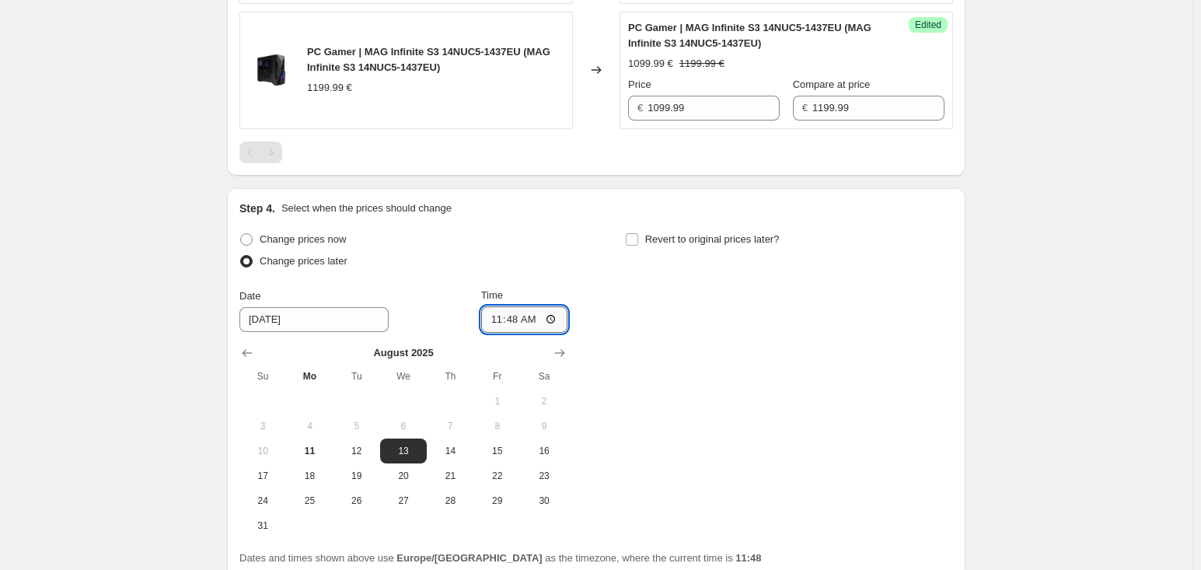
click at [518, 320] on input "11:48" at bounding box center [524, 319] width 87 height 26
type input "00:00"
click at [634, 372] on div "Change prices now Change prices later Date [DATE] Time 00:00 [DATE] Su Mo Tu We…" at bounding box center [596, 383] width 714 height 309
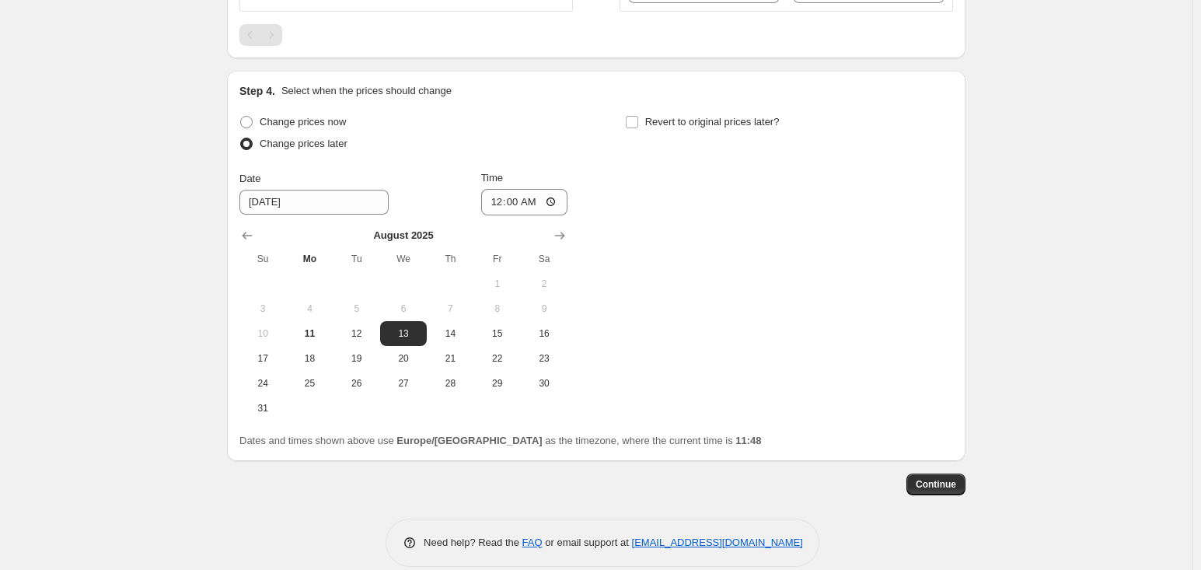
scroll to position [1492, 0]
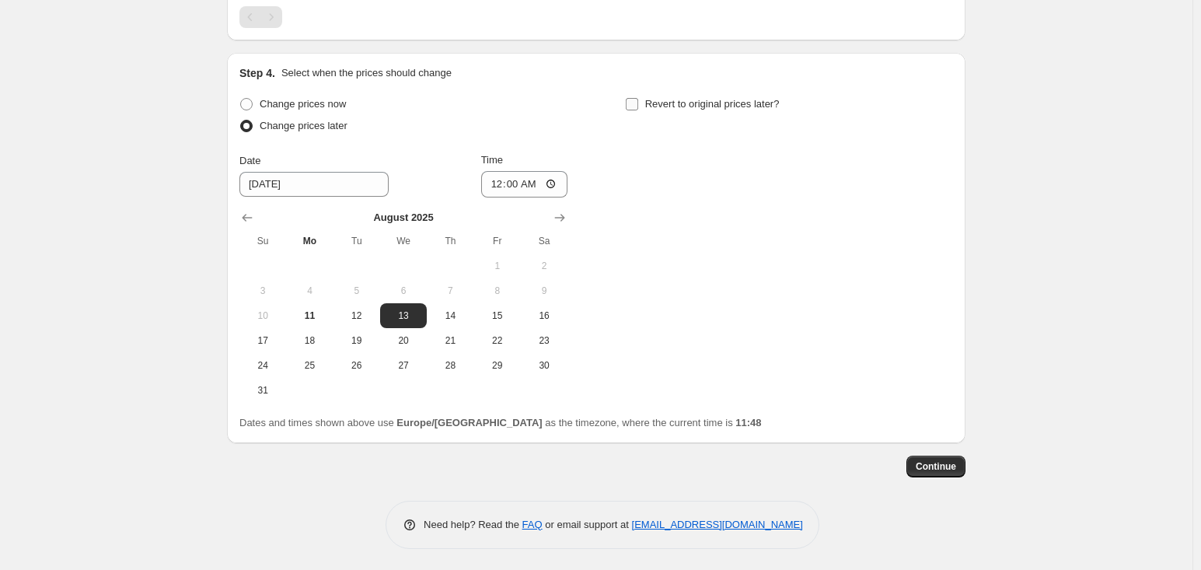
click at [630, 99] on input "Revert to original prices later?" at bounding box center [632, 104] width 12 height 12
checkbox input "true"
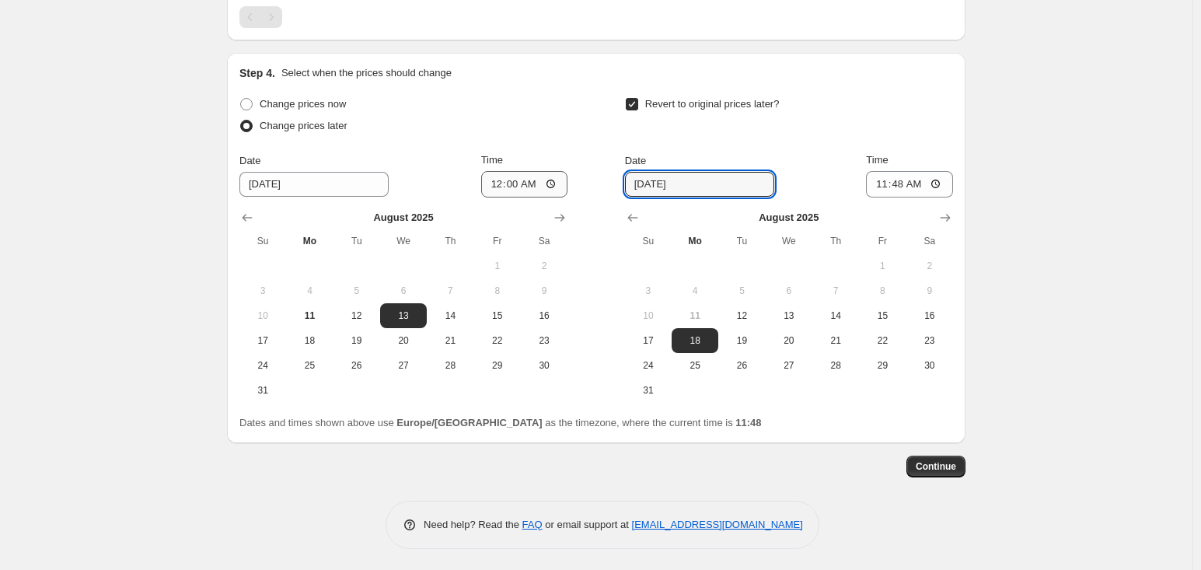
drag, startPoint x: 695, startPoint y: 187, endPoint x: 550, endPoint y: 194, distance: 144.8
click at [550, 194] on div "Change prices now Change prices later Date [DATE] Time 00:00 [DATE] Su Mo Tu We…" at bounding box center [596, 247] width 714 height 309
type input "2"
type input "/"
drag, startPoint x: 956, startPoint y: 207, endPoint x: 948, endPoint y: 208, distance: 7.9
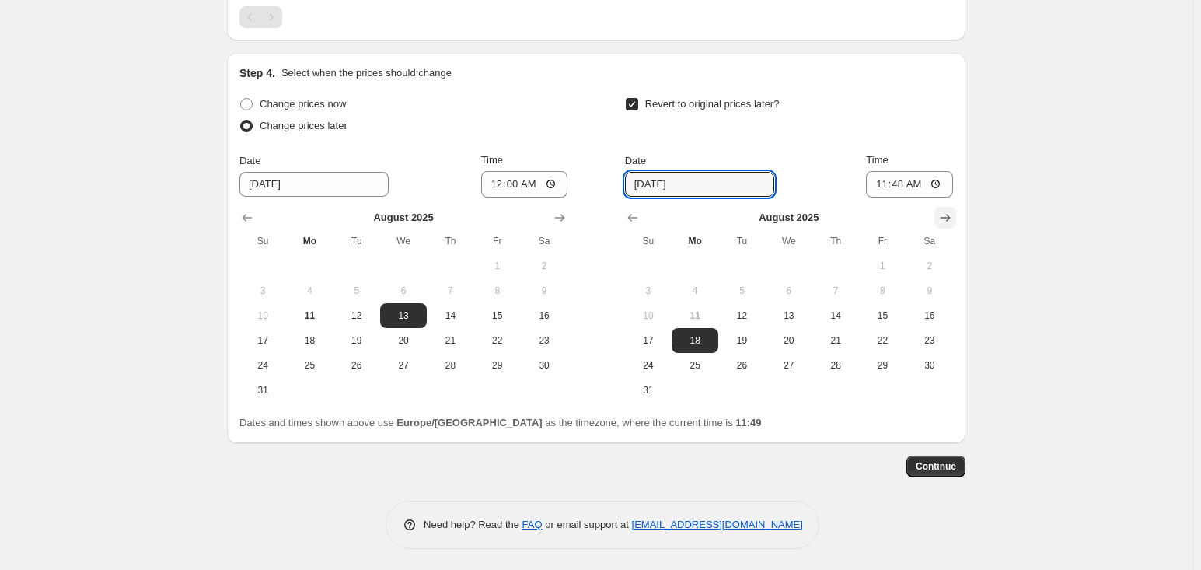
click at [951, 207] on button "Show next month, September 2025" at bounding box center [945, 218] width 22 height 22
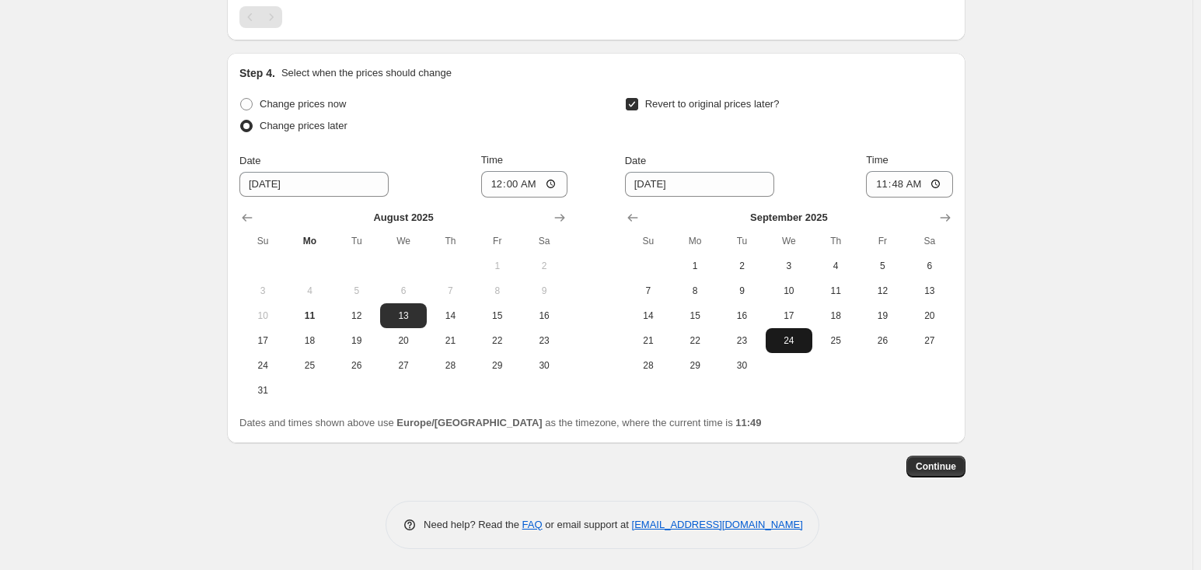
click at [797, 350] on button "24" at bounding box center [789, 340] width 47 height 25
type input "[DATE]"
click at [902, 186] on input "11:48" at bounding box center [909, 184] width 87 height 26
type input "23:59"
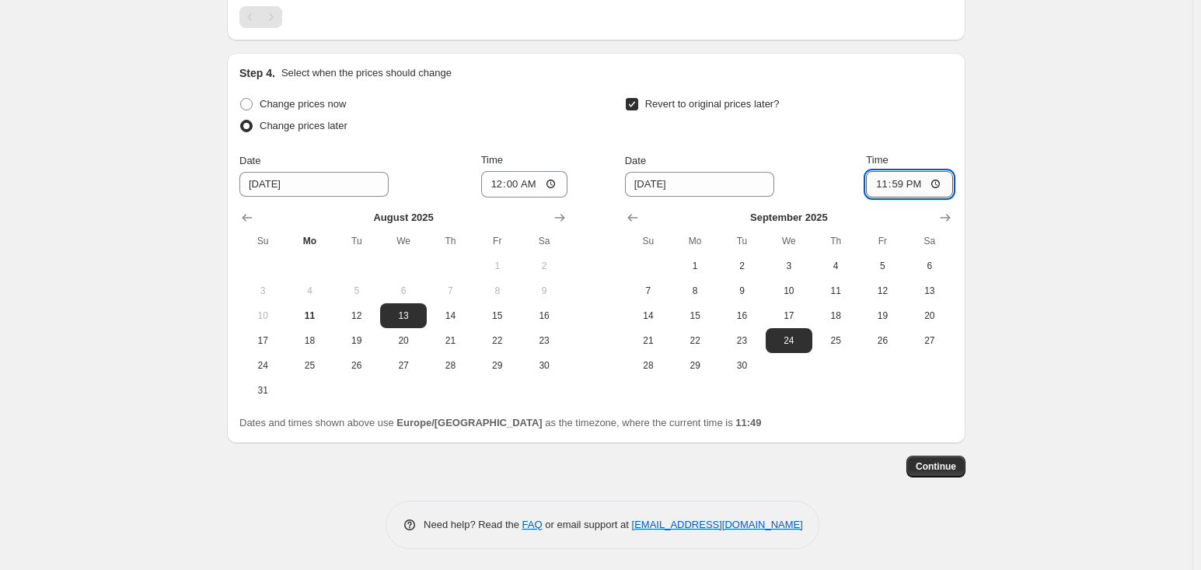
click at [921, 175] on input "23:59" at bounding box center [909, 184] width 87 height 26
click at [900, 182] on input "23:59" at bounding box center [909, 184] width 87 height 26
click at [847, 334] on span "25" at bounding box center [835, 340] width 34 height 12
type input "[DATE]"
click at [905, 186] on input "23:59" at bounding box center [909, 184] width 87 height 26
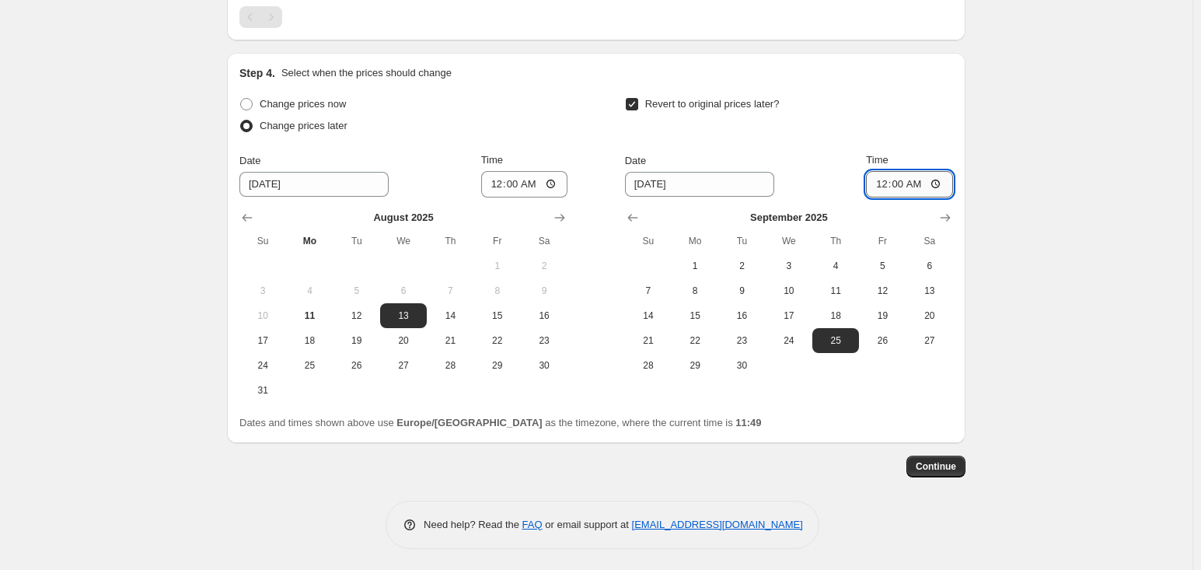
type input "00:01"
click at [947, 460] on span "Continue" at bounding box center [936, 466] width 40 height 12
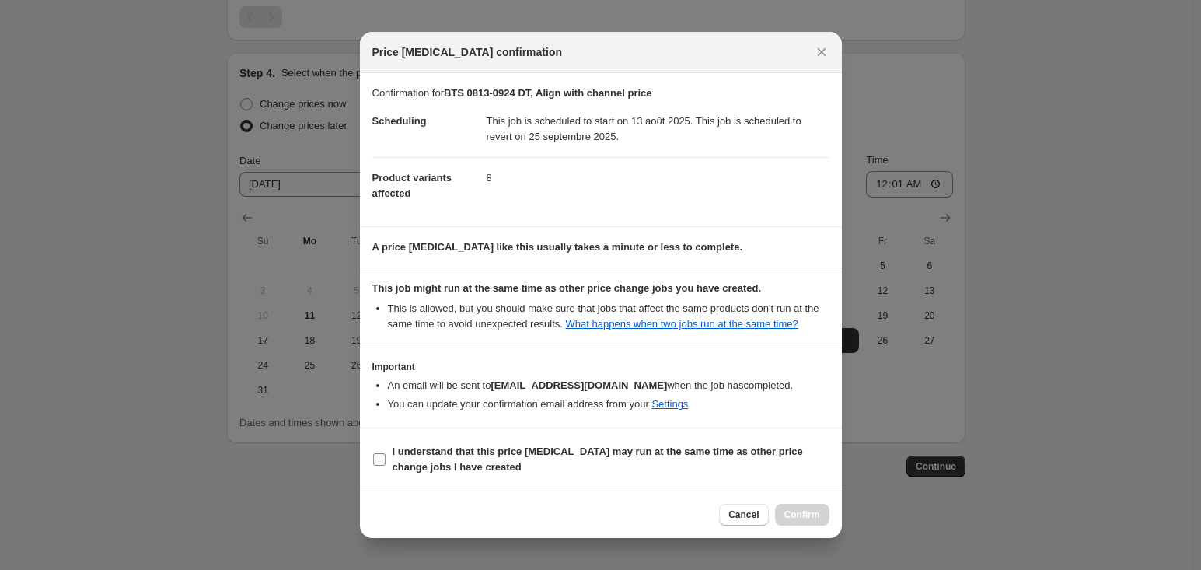
click at [481, 458] on span "I understand that this price [MEDICAL_DATA] may run at the same time as other p…" at bounding box center [611, 459] width 437 height 31
click at [386, 458] on input "I understand that this price [MEDICAL_DATA] may run at the same time as other p…" at bounding box center [379, 459] width 12 height 12
checkbox input "true"
click at [802, 518] on span "Confirm" at bounding box center [802, 514] width 36 height 12
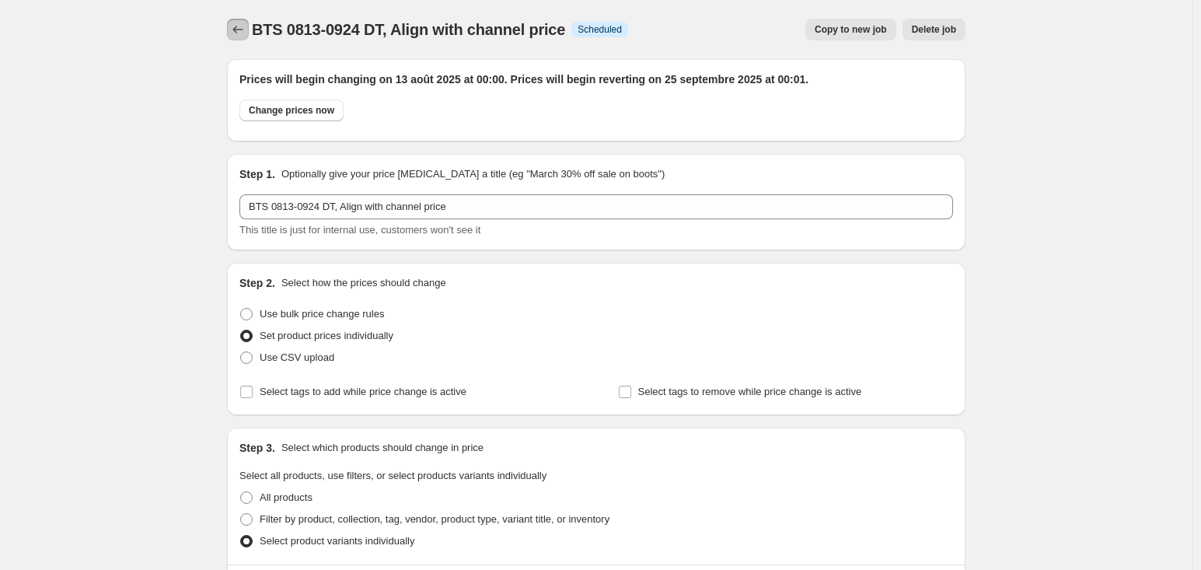
click at [246, 27] on icon "Price change jobs" at bounding box center [238, 30] width 16 height 16
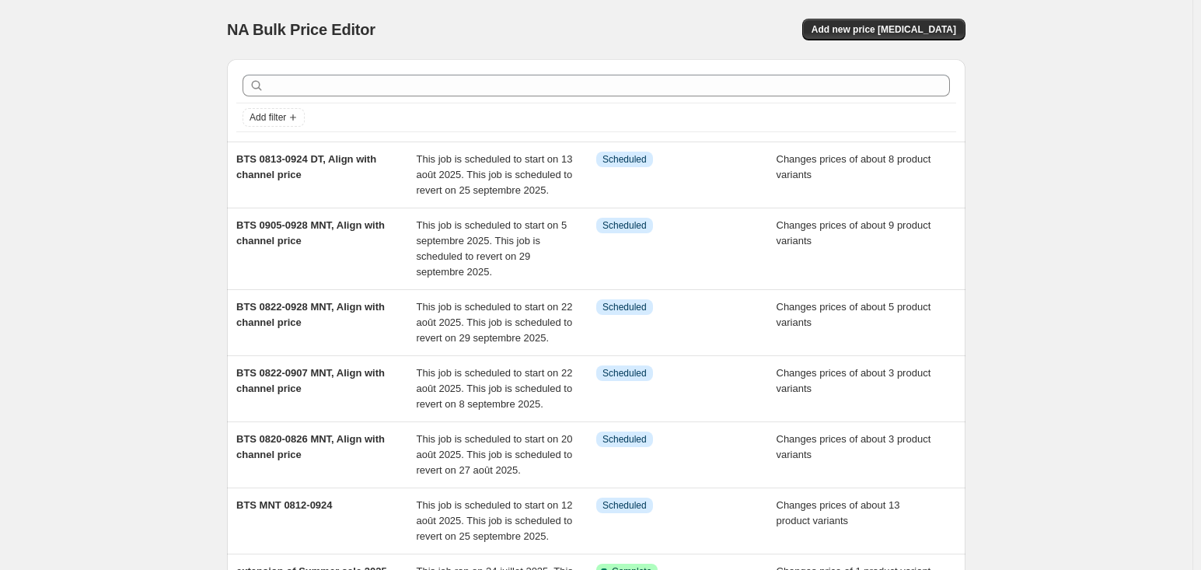
click at [117, 97] on div "NA Bulk Price Editor. This page is ready NA Bulk Price Editor Add new price [ME…" at bounding box center [596, 486] width 1192 height 972
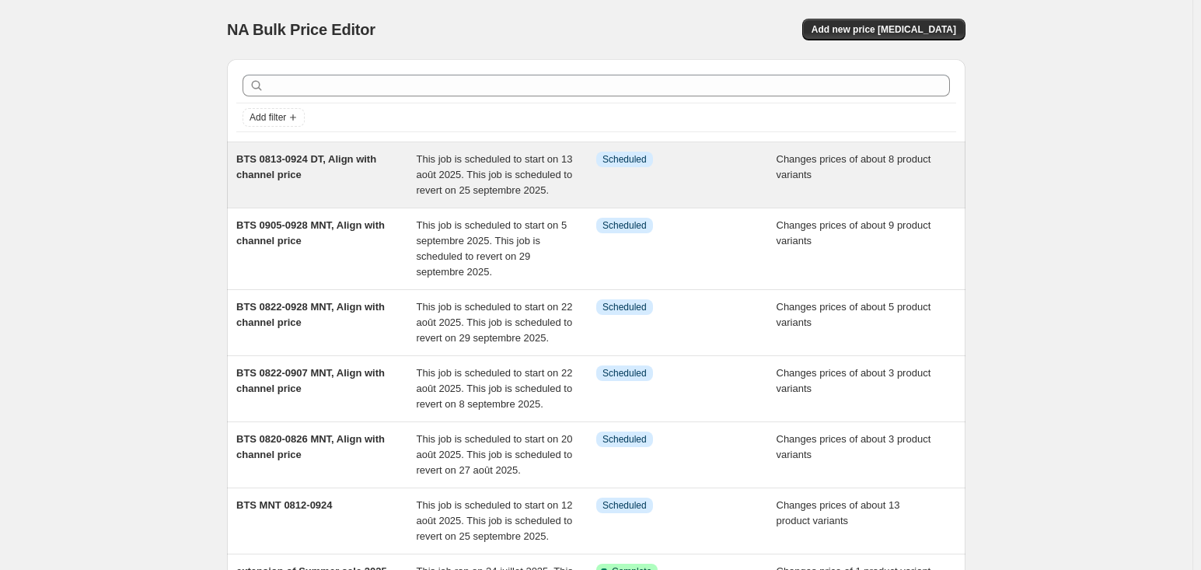
click at [263, 164] on span "BTS 0813-0924 DT, Align with channel price" at bounding box center [306, 166] width 140 height 27
